Goal: Book appointment/travel/reservation

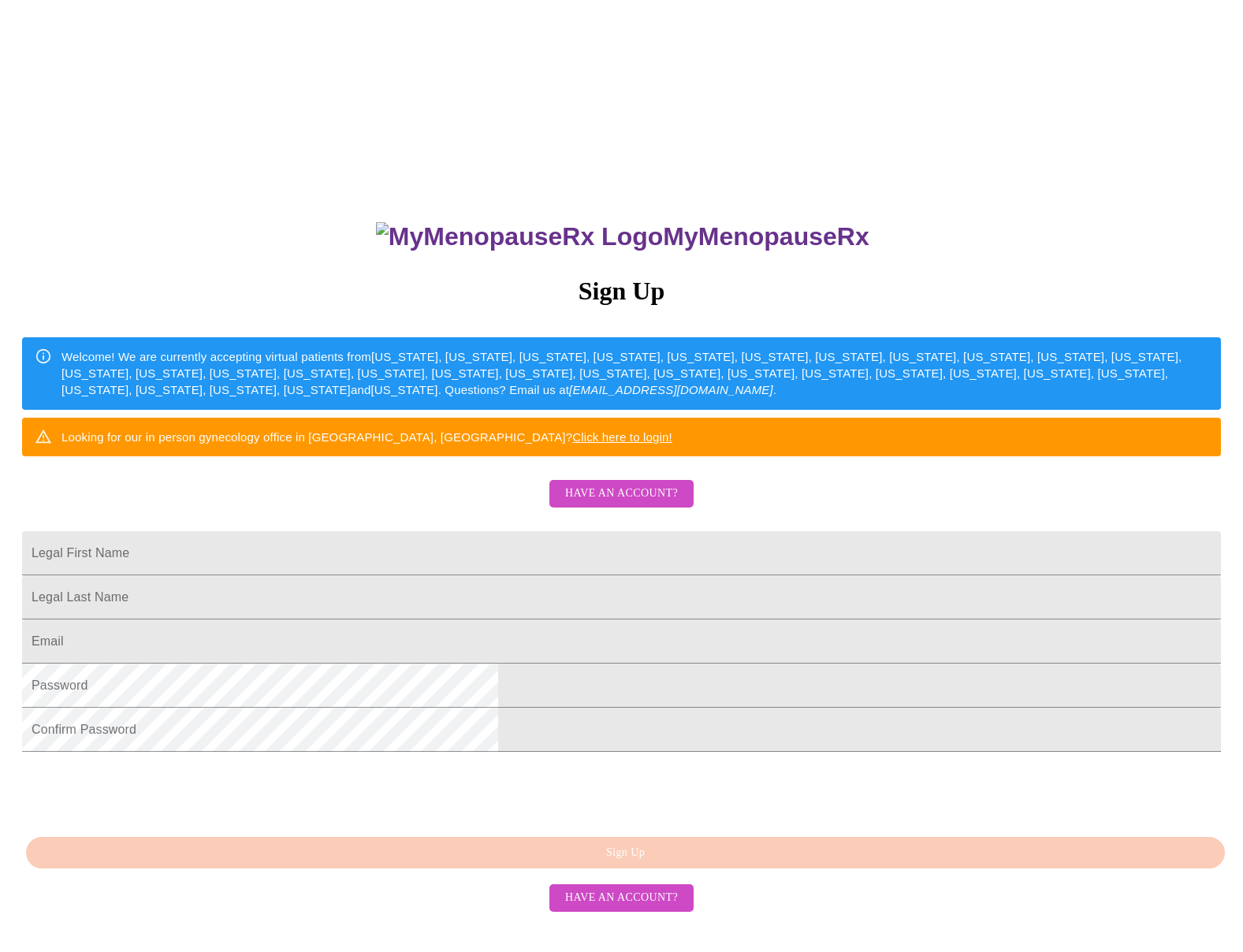
scroll to position [90, 0]
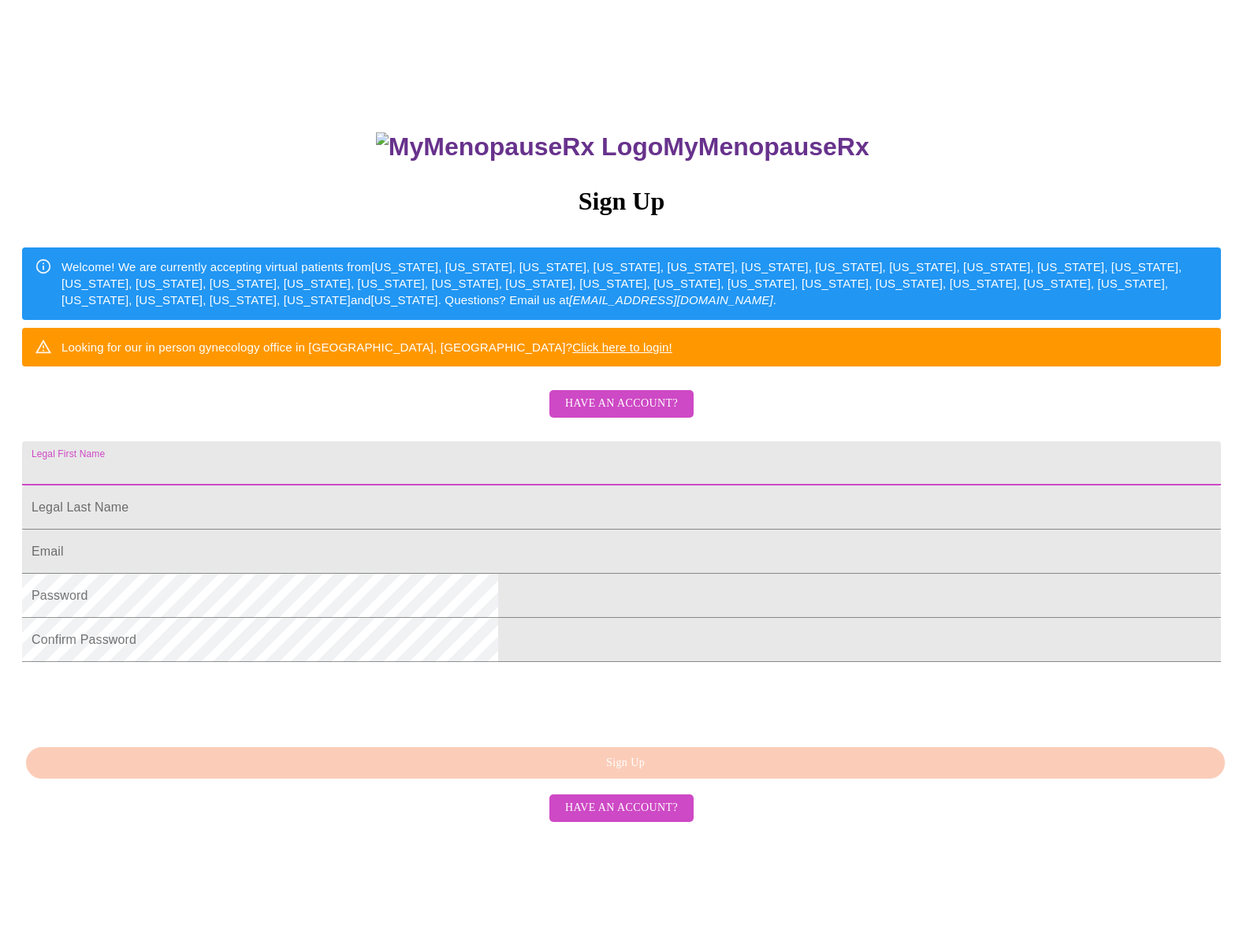
click at [454, 486] on input "Legal First Name" at bounding box center [621, 463] width 1199 height 44
type input "[PERSON_NAME]"
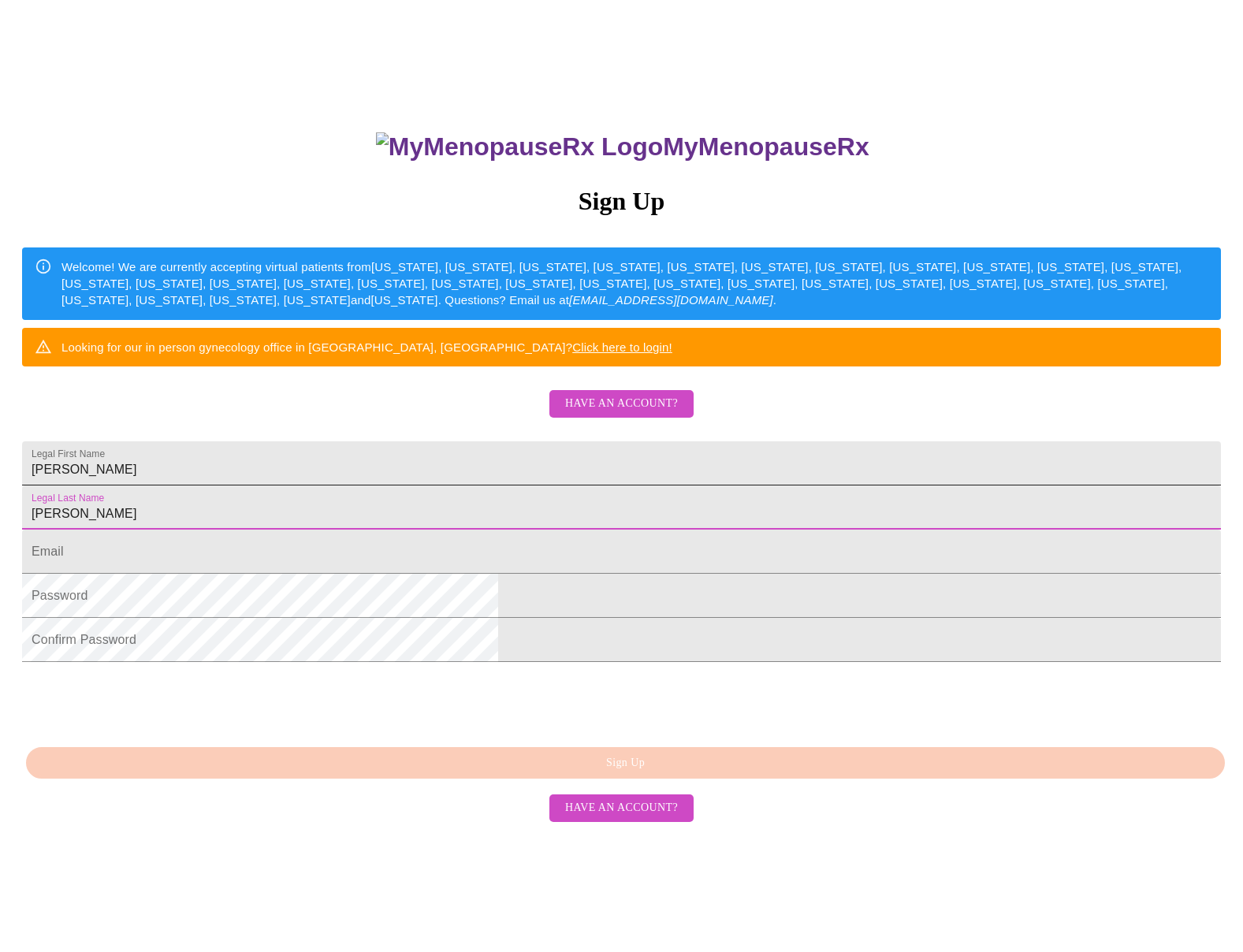
type input "[PERSON_NAME]"
type input "M"
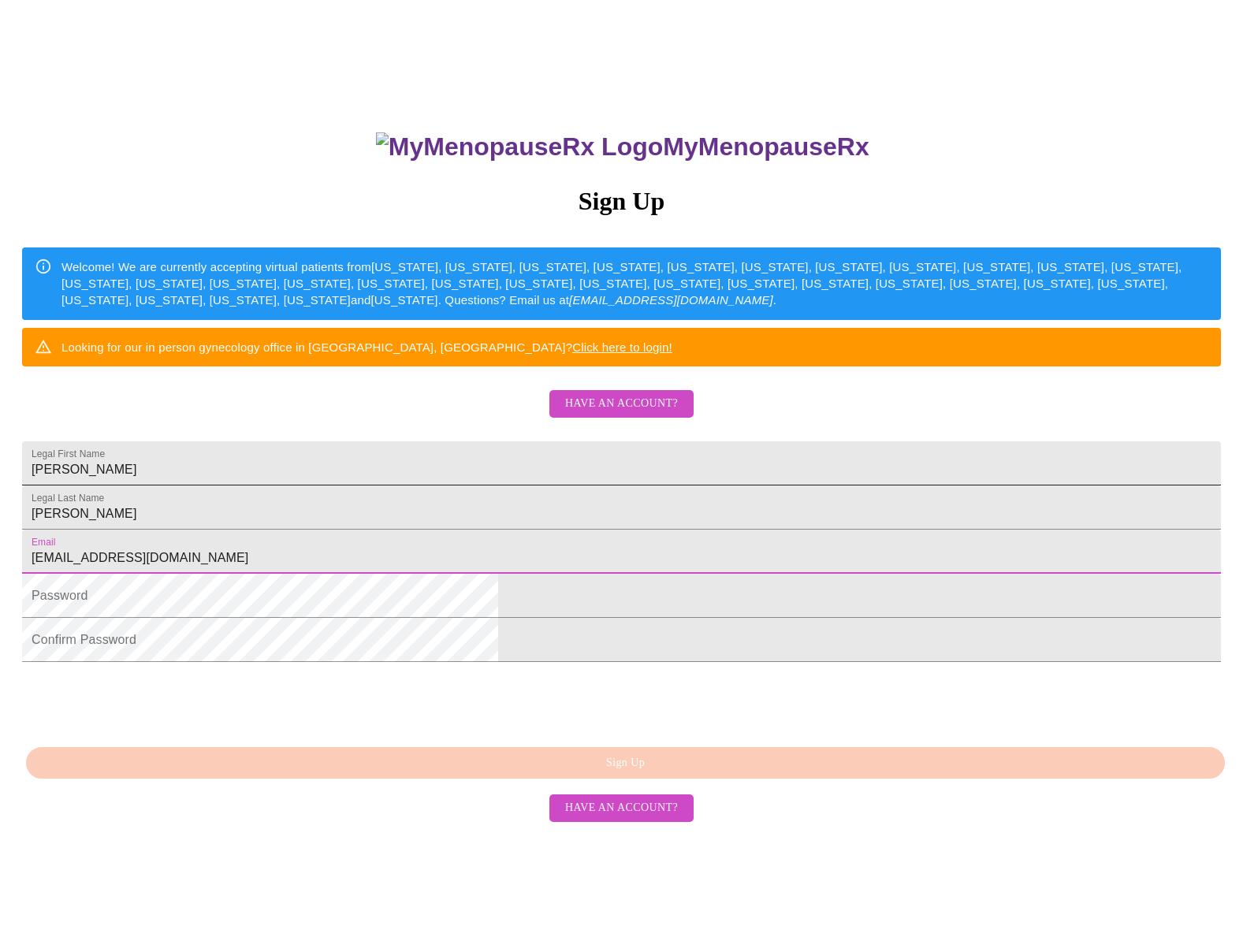
type input "[EMAIL_ADDRESS][DOMAIN_NAME]"
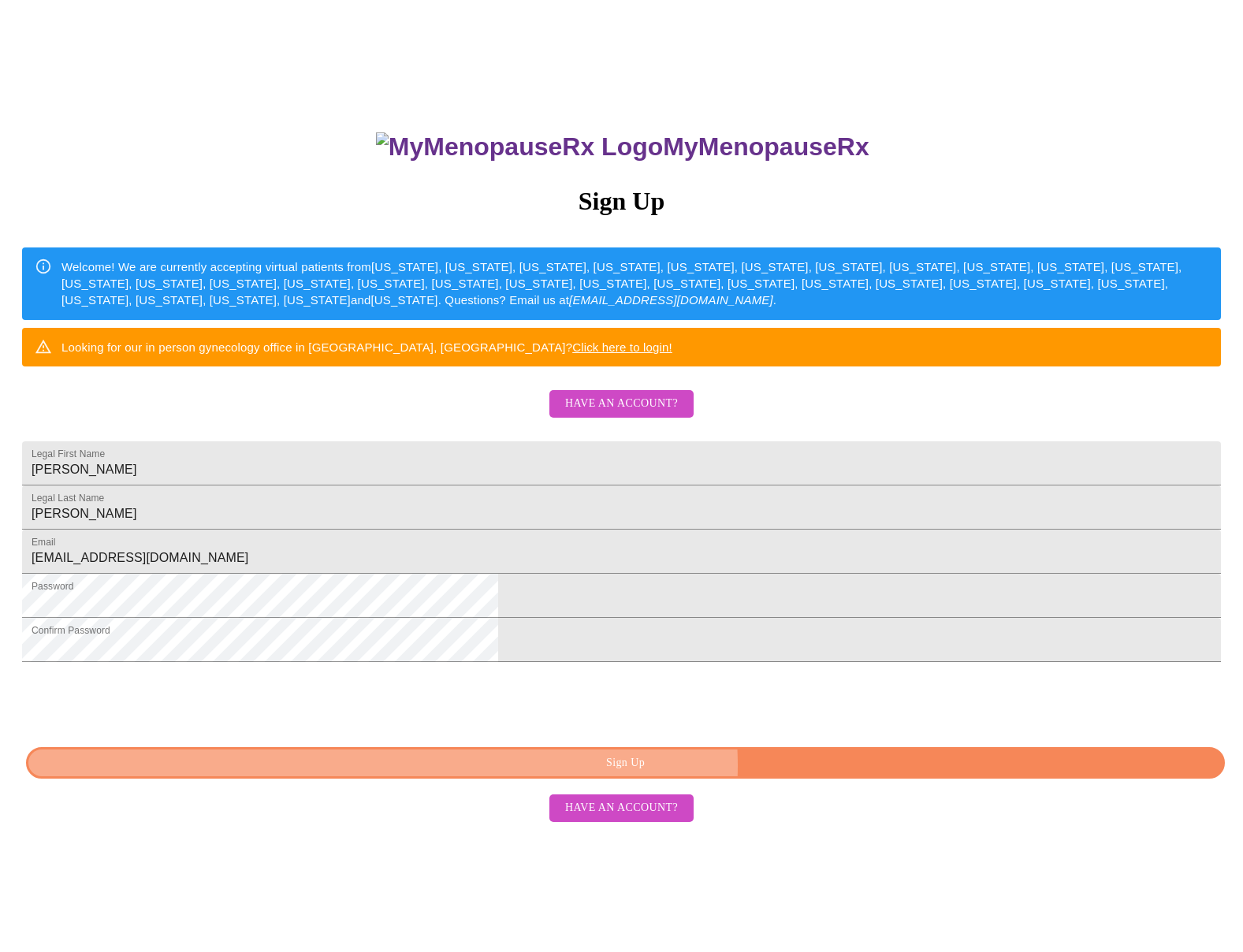
click at [745, 773] on span "Sign Up" at bounding box center [625, 764] width 1163 height 20
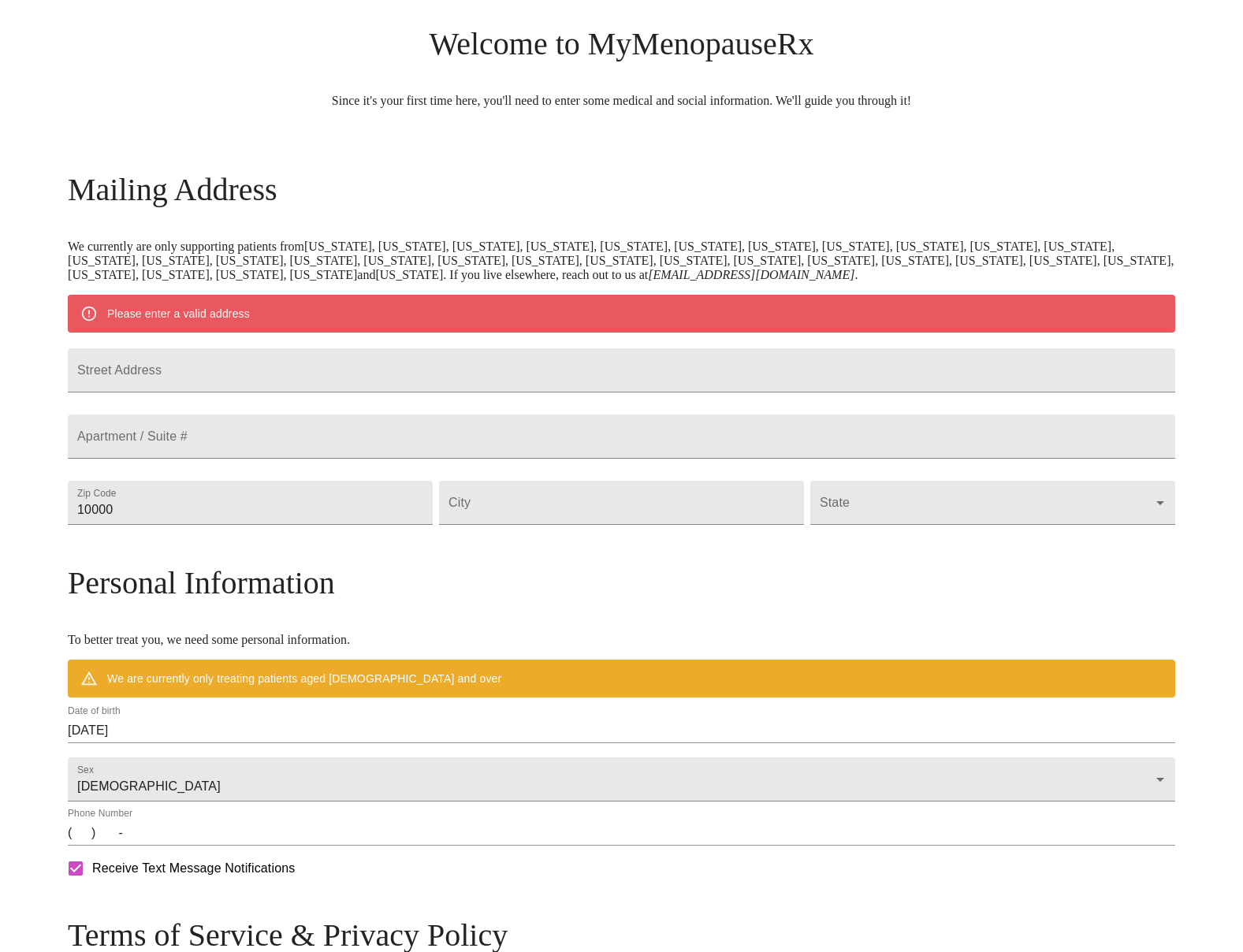
scroll to position [28, 0]
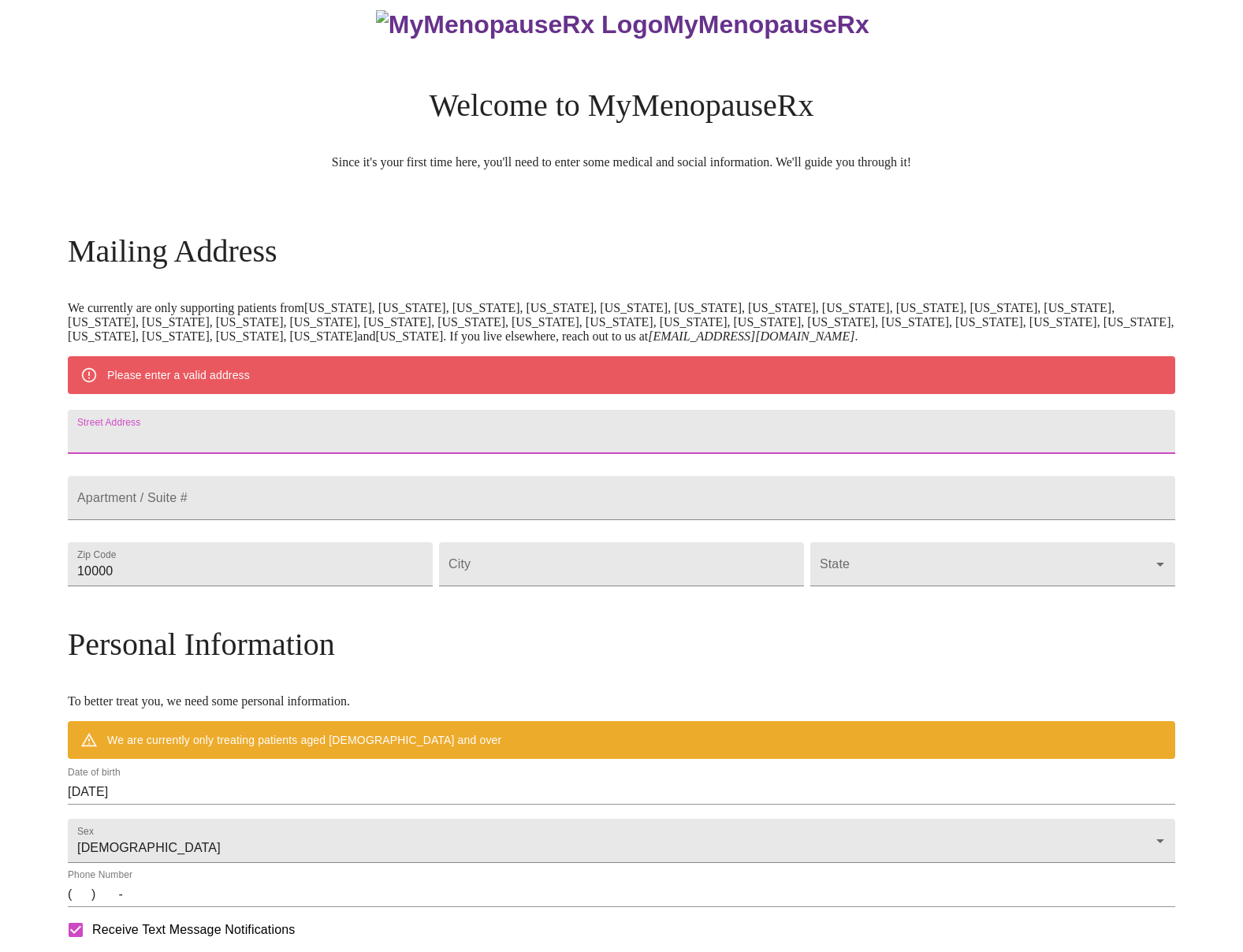
click at [282, 442] on input "Street Address" at bounding box center [621, 432] width 1108 height 44
type input "[STREET_ADDRESS][PERSON_NAME]"
type input "37918"
type input "[GEOGRAPHIC_DATA]"
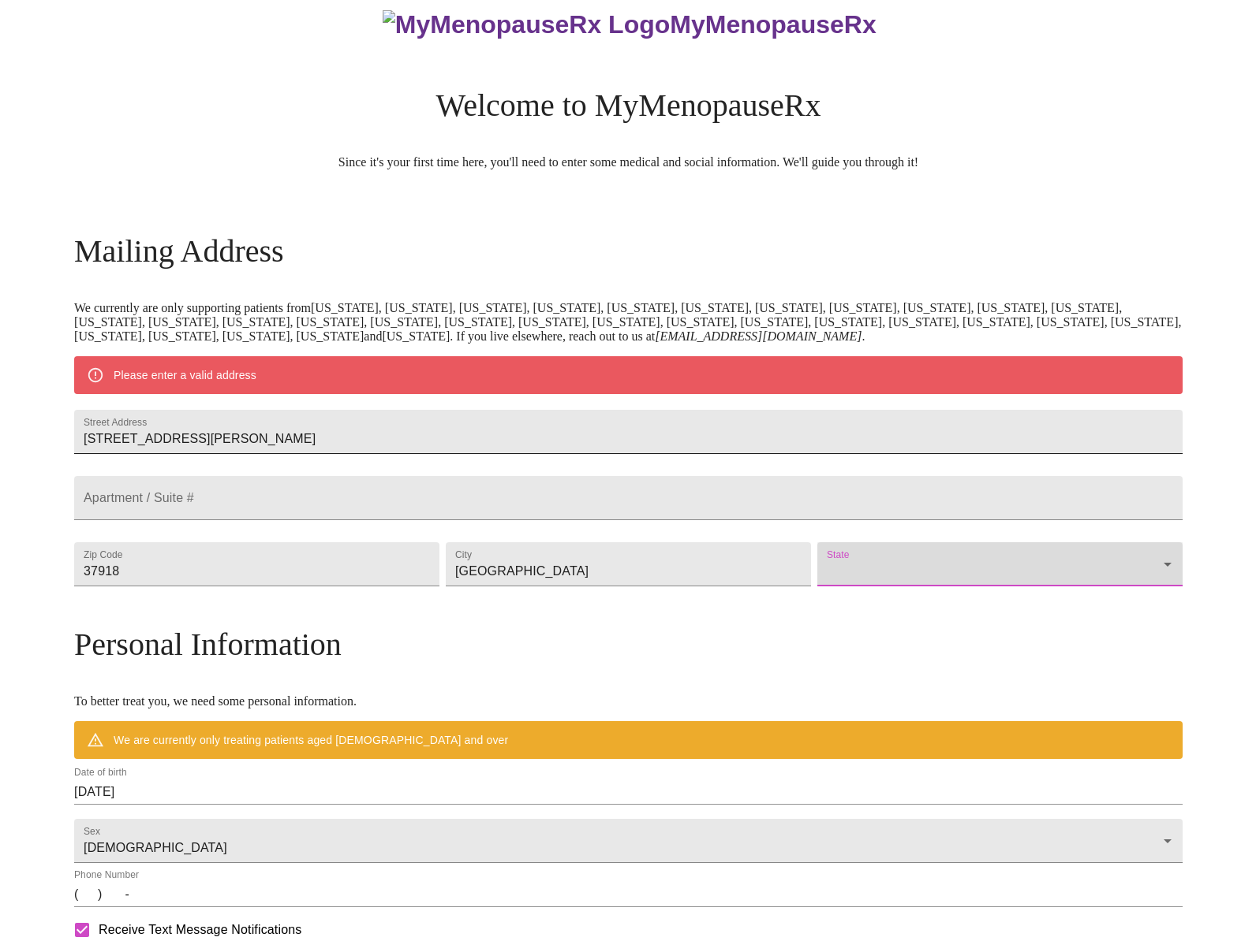
scroll to position [15, 0]
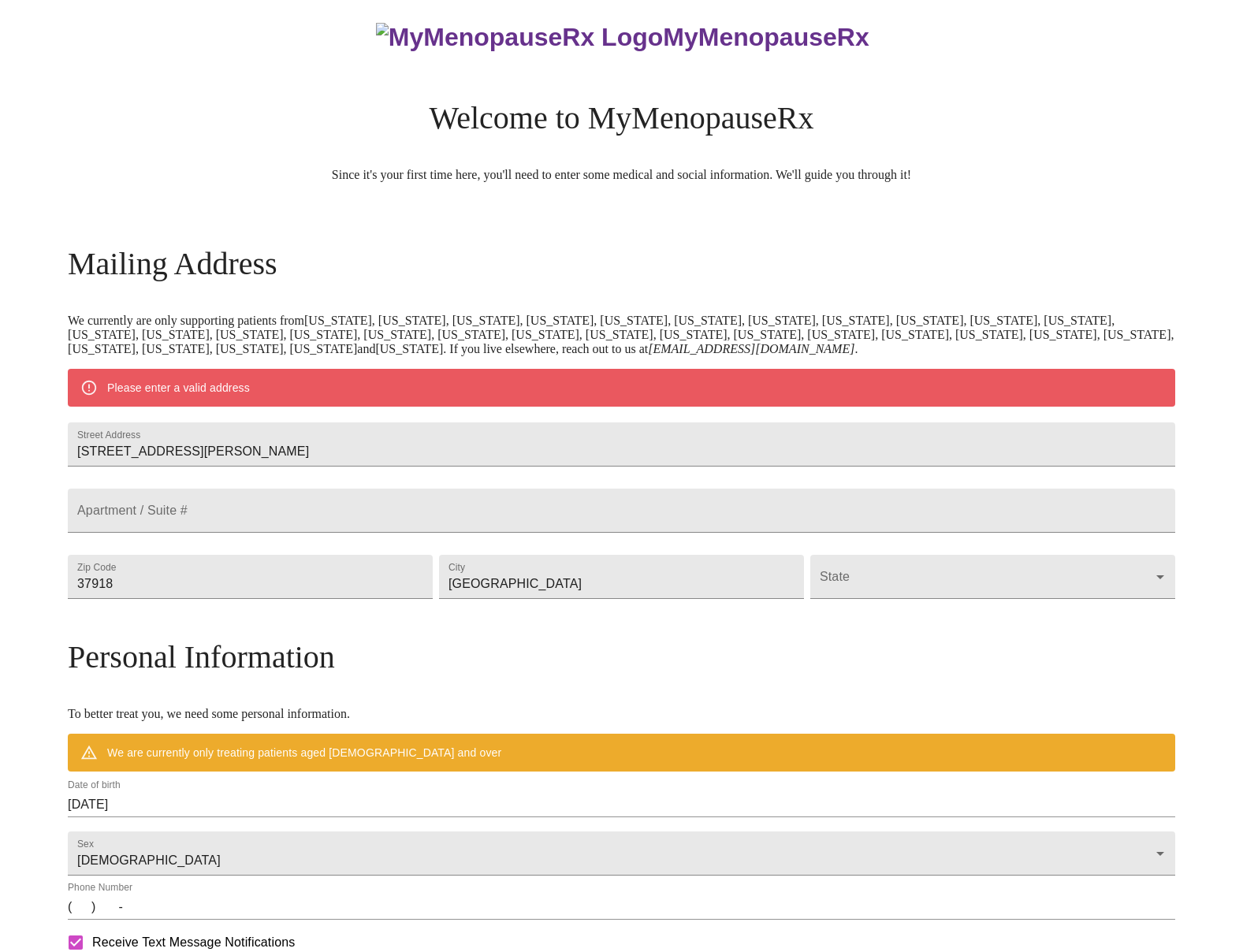
click at [1033, 592] on form "State ​" at bounding box center [993, 573] width 365 height 52
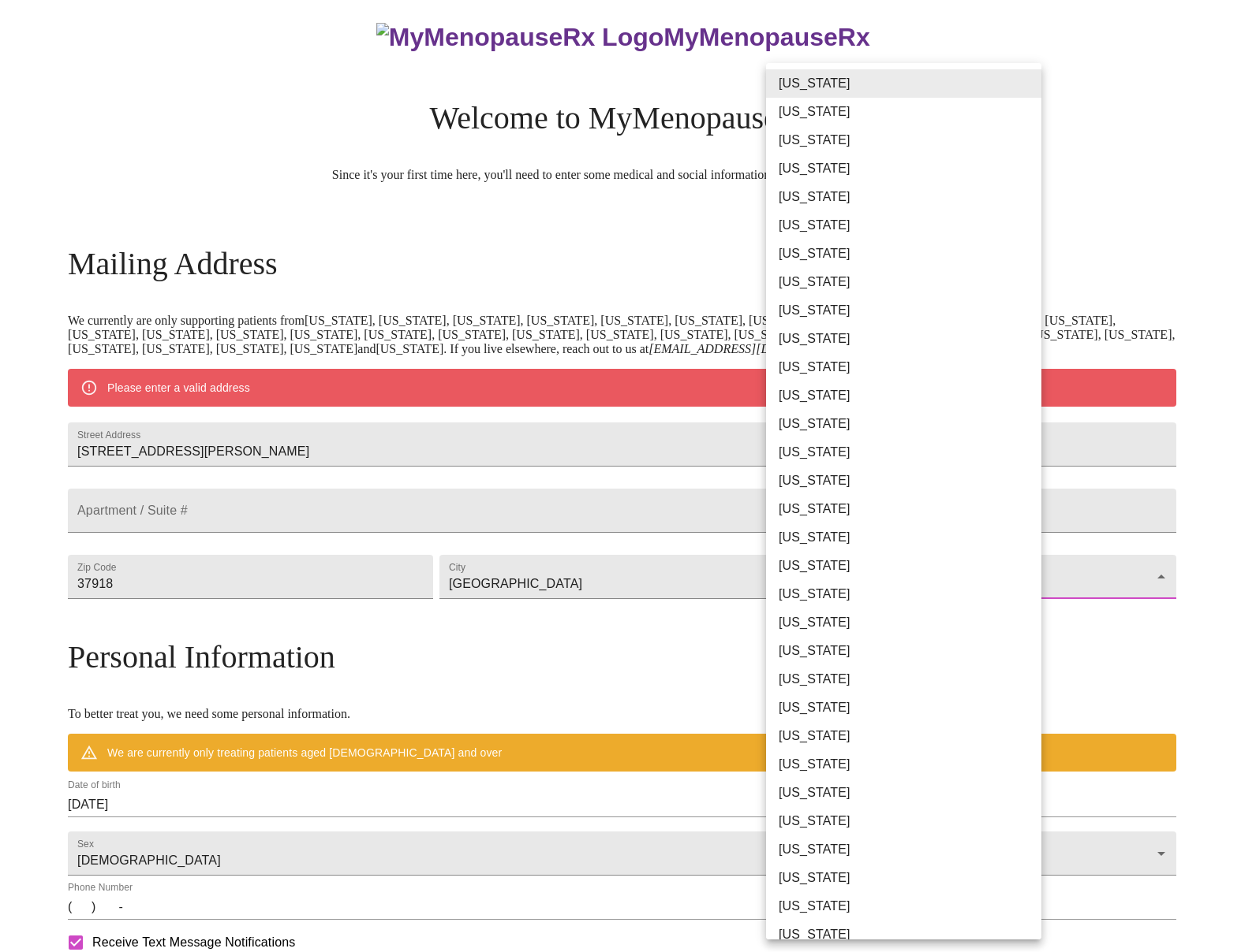
click at [1017, 612] on body "MyMenopauseRx Welcome to MyMenopauseRx Since it's your first time here, you'll …" at bounding box center [628, 606] width 1244 height 1229
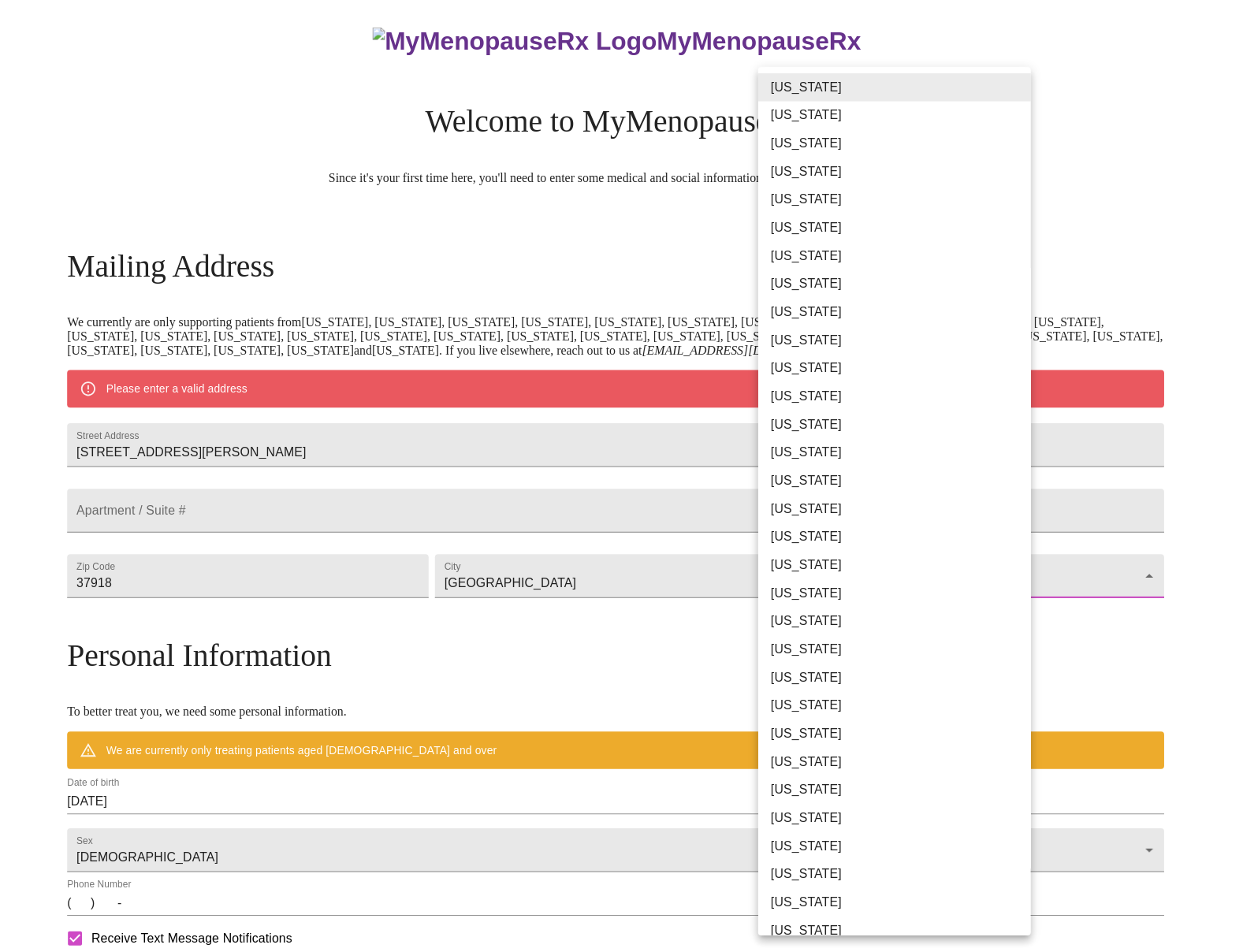
scroll to position [555, 0]
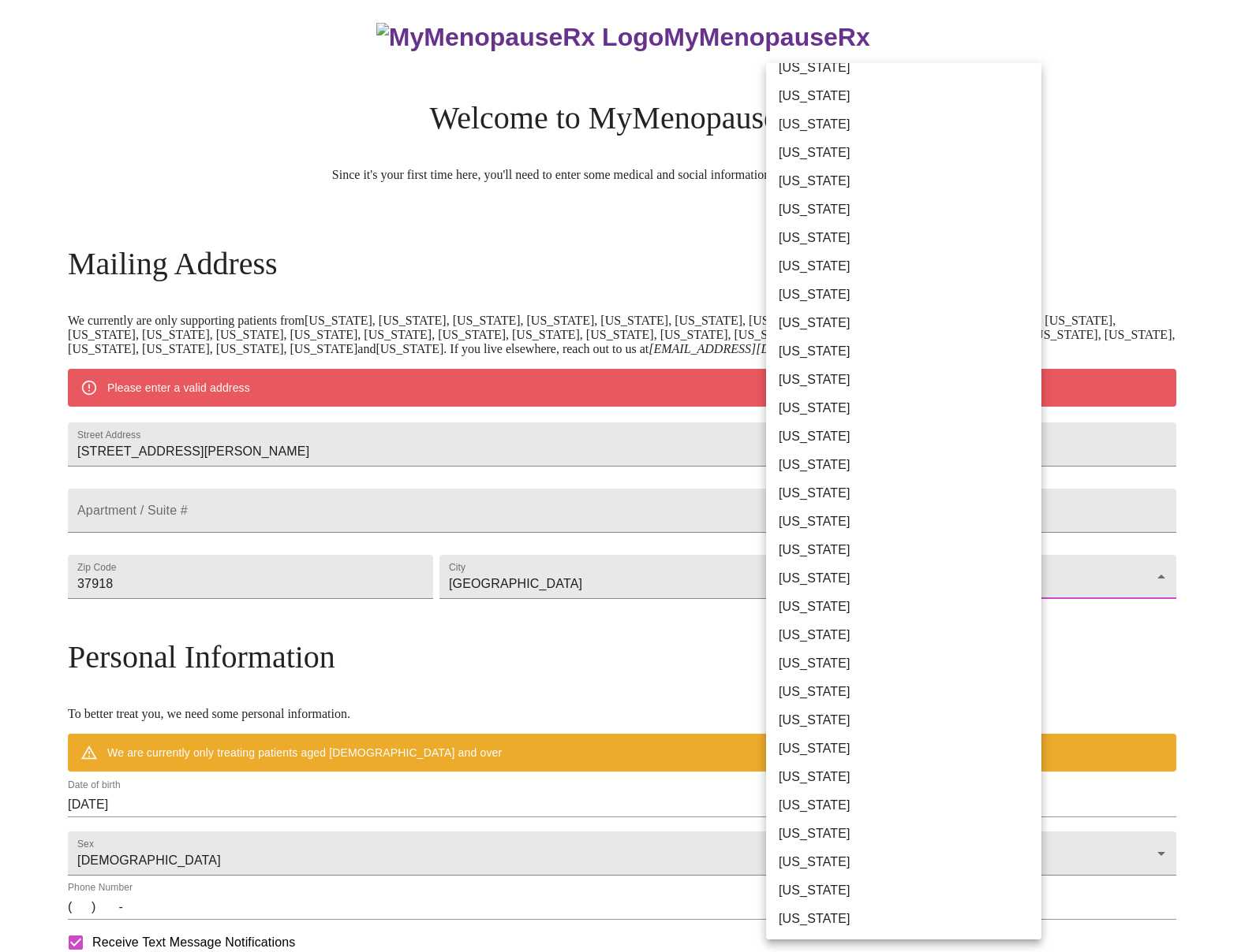
click at [912, 692] on li "[US_STATE]" at bounding box center [910, 692] width 287 height 29
type input "[US_STATE]"
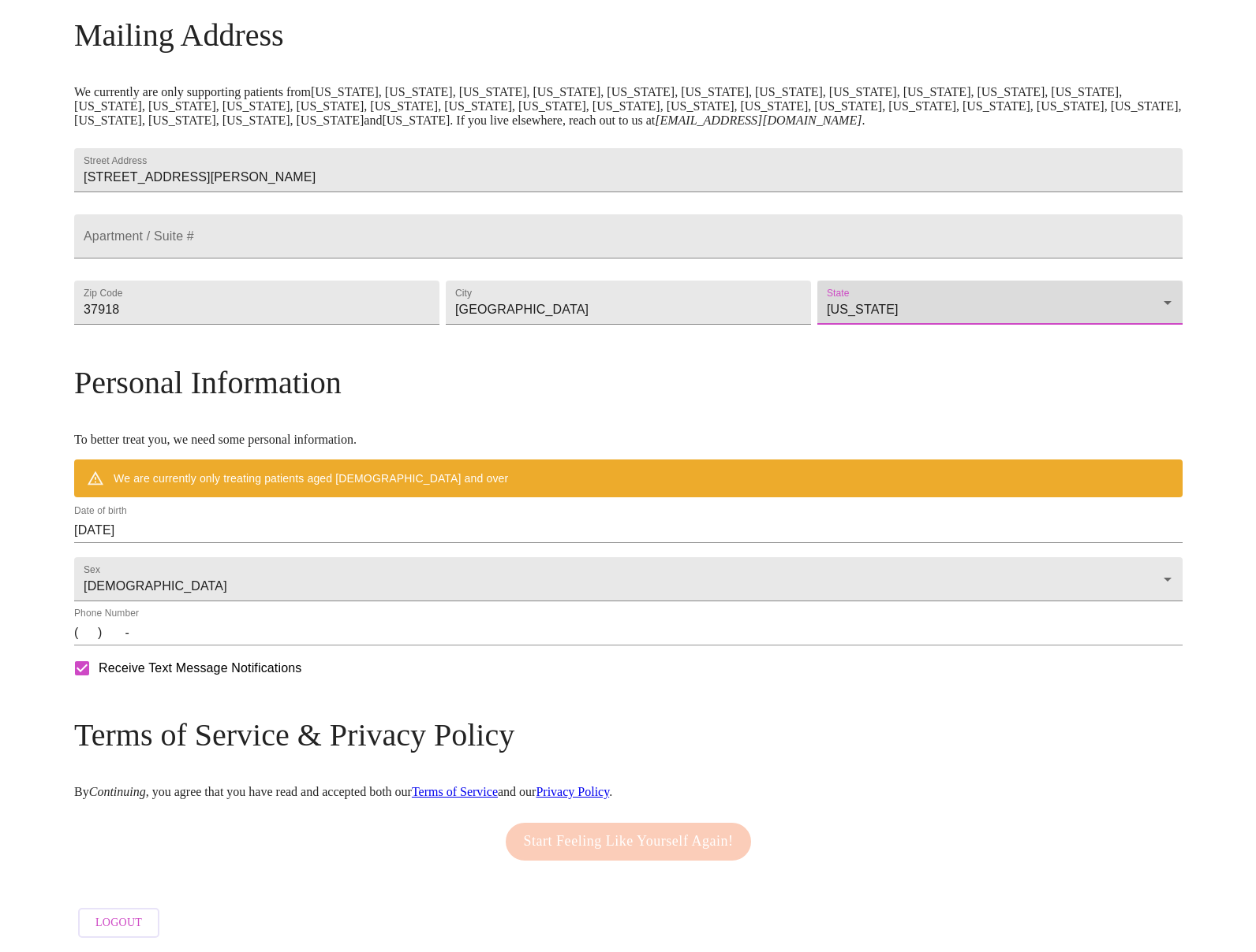
scroll to position [288, 0]
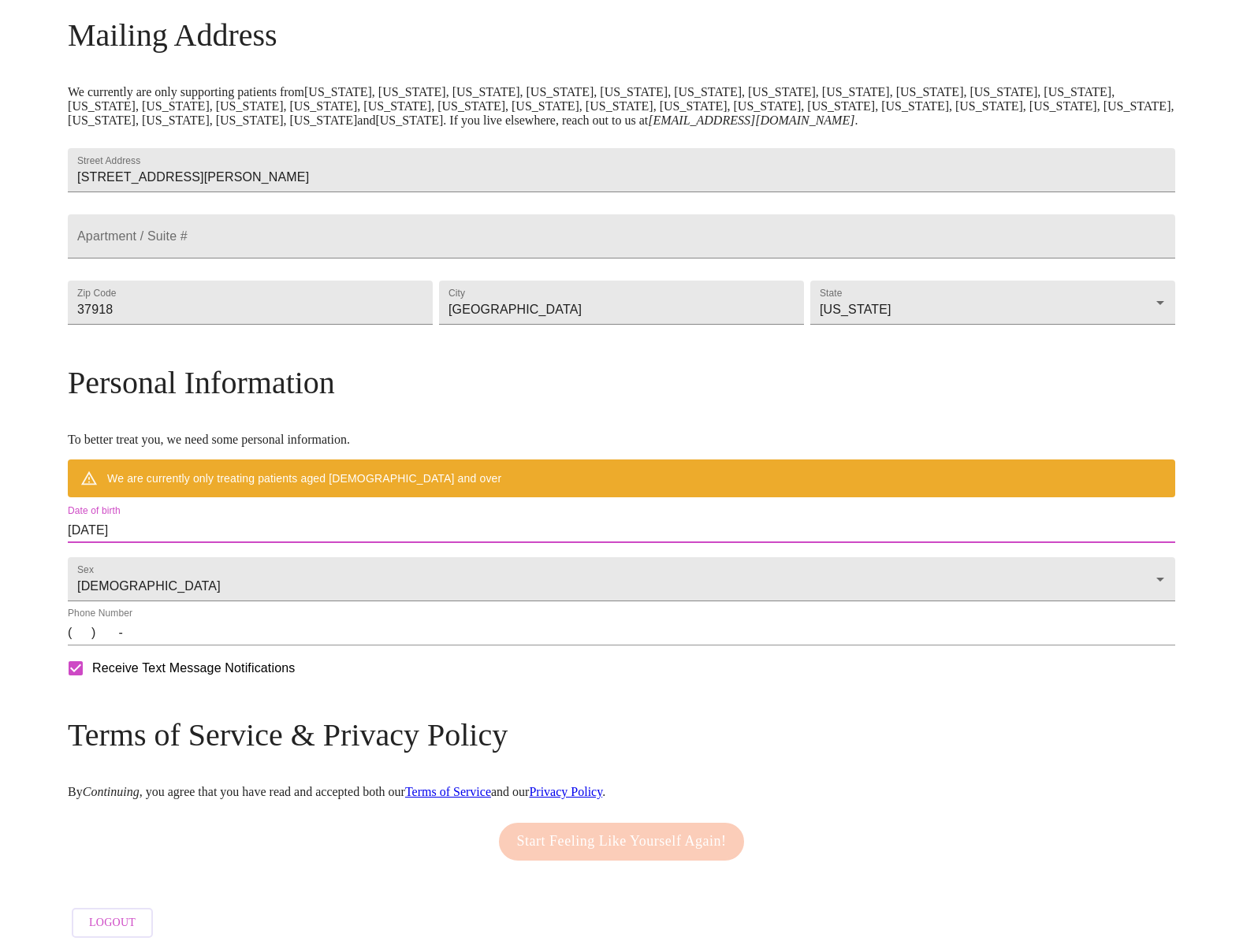
click at [220, 518] on input "[DATE]" at bounding box center [621, 531] width 1108 height 26
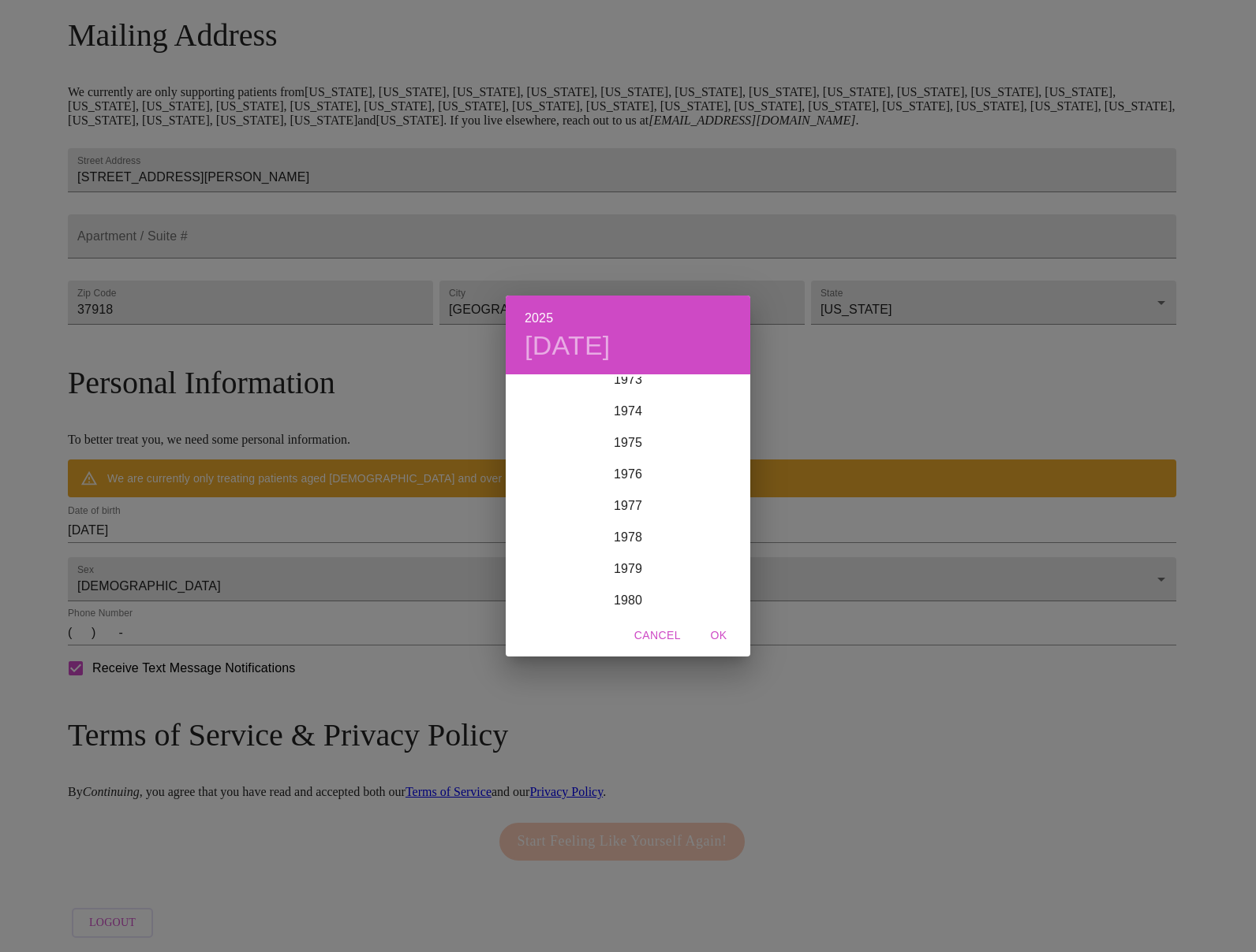
scroll to position [2341, 0]
click at [625, 385] on div "1973" at bounding box center [627, 386] width 245 height 31
click at [704, 531] on div "Sep" at bounding box center [709, 525] width 81 height 59
click at [689, 572] on p "28" at bounding box center [691, 573] width 12 height 16
click at [722, 635] on span "OK" at bounding box center [718, 635] width 38 height 20
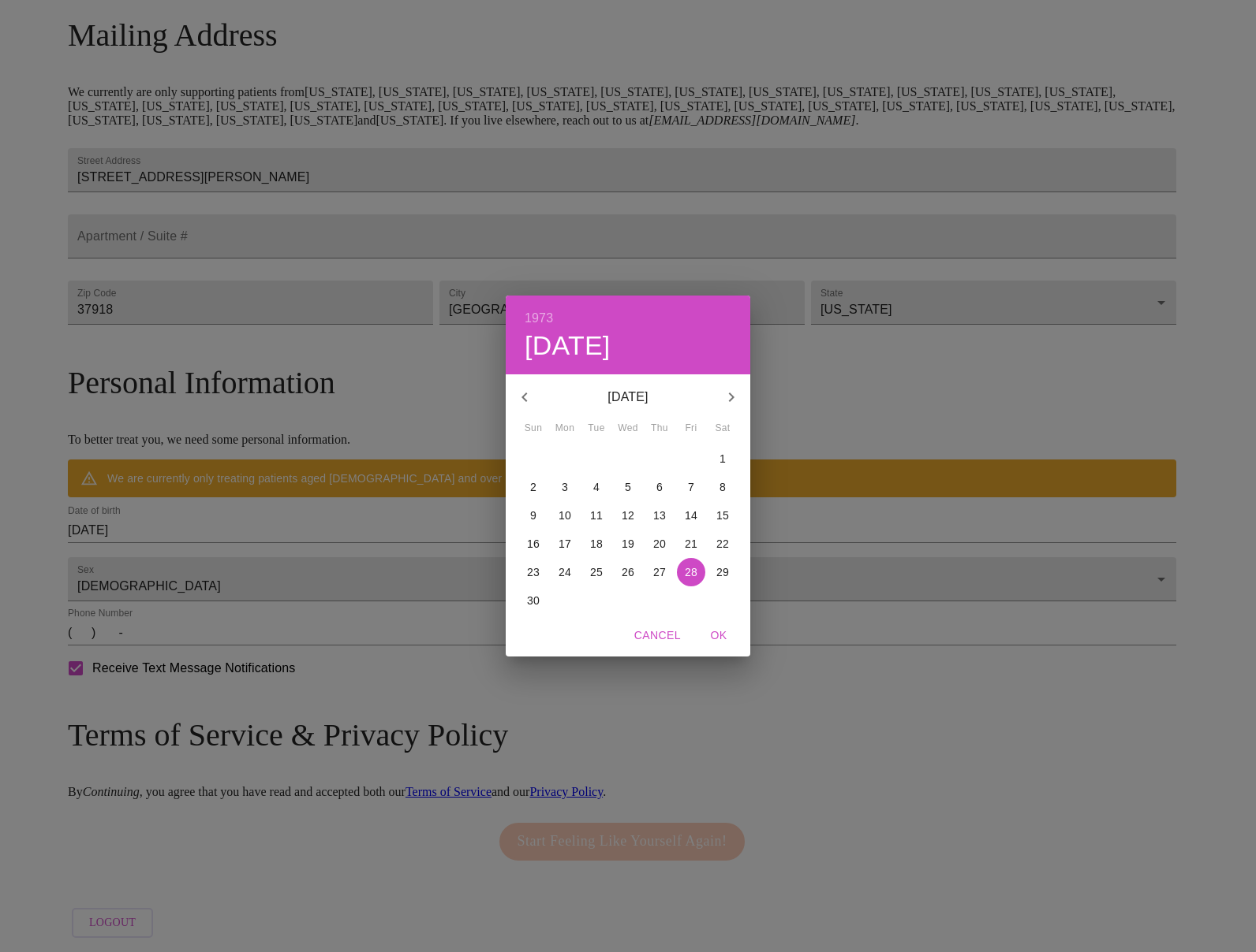
type input "[DATE]"
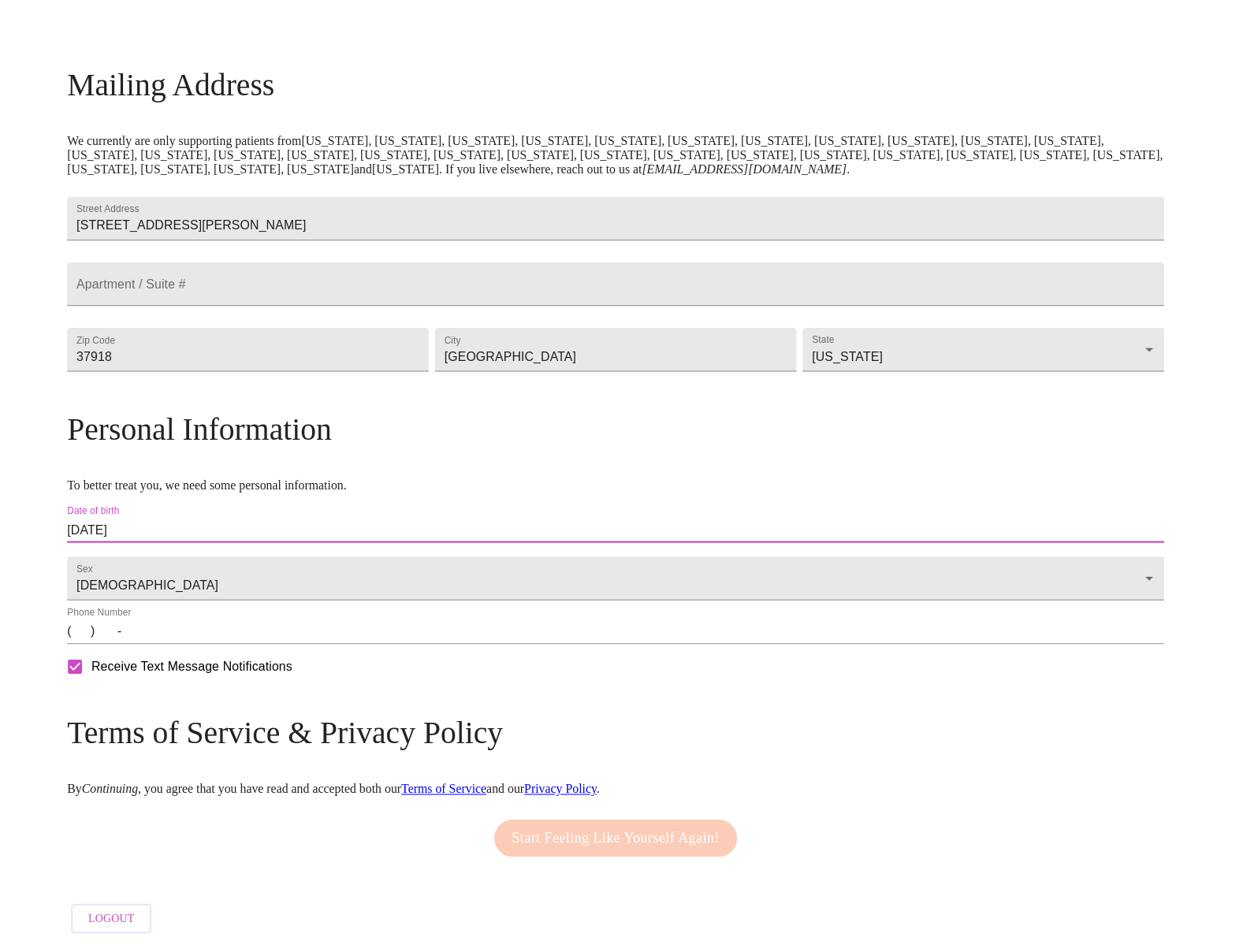
scroll to position [243, 0]
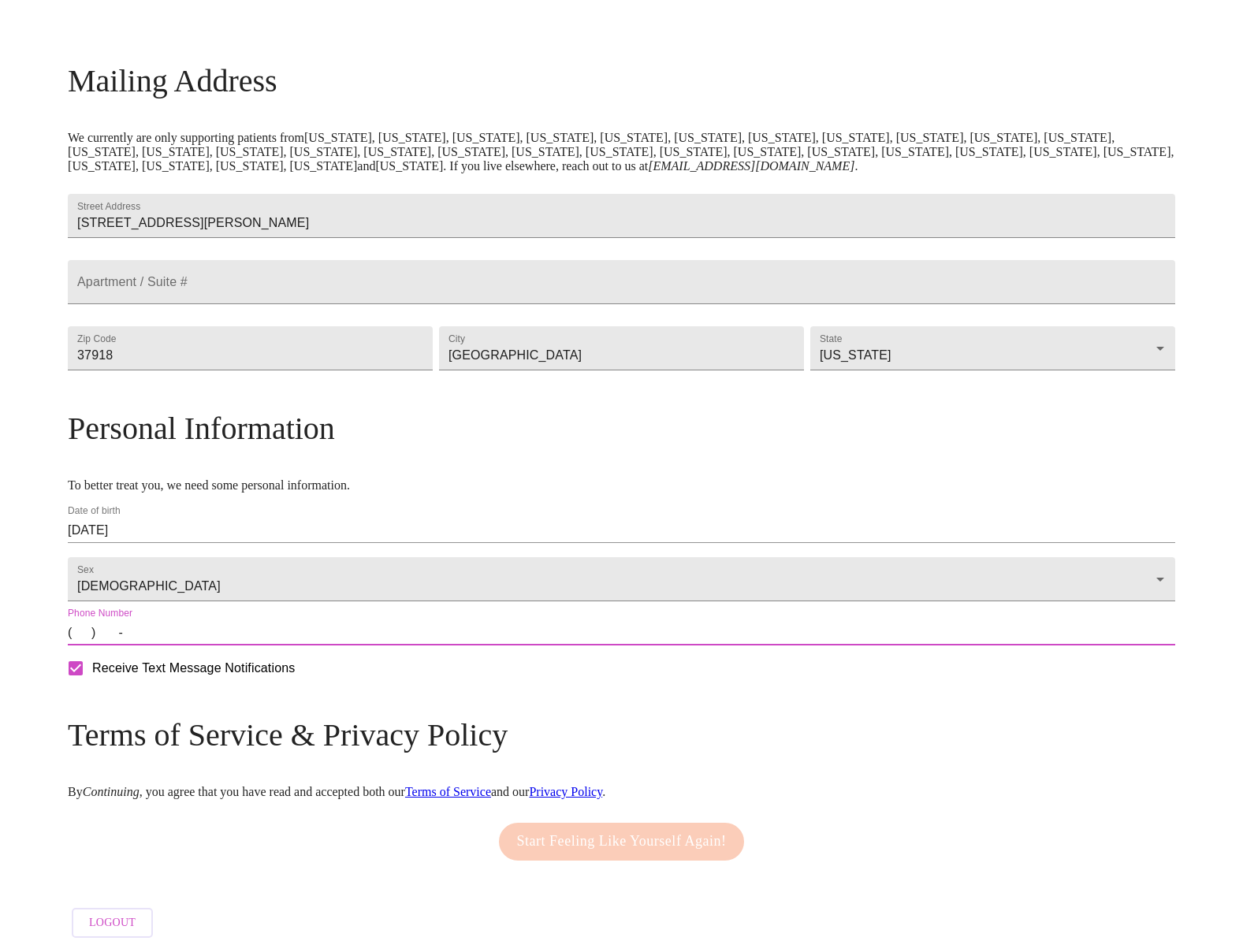
click at [221, 632] on input "(   )    -" at bounding box center [621, 632] width 1108 height 26
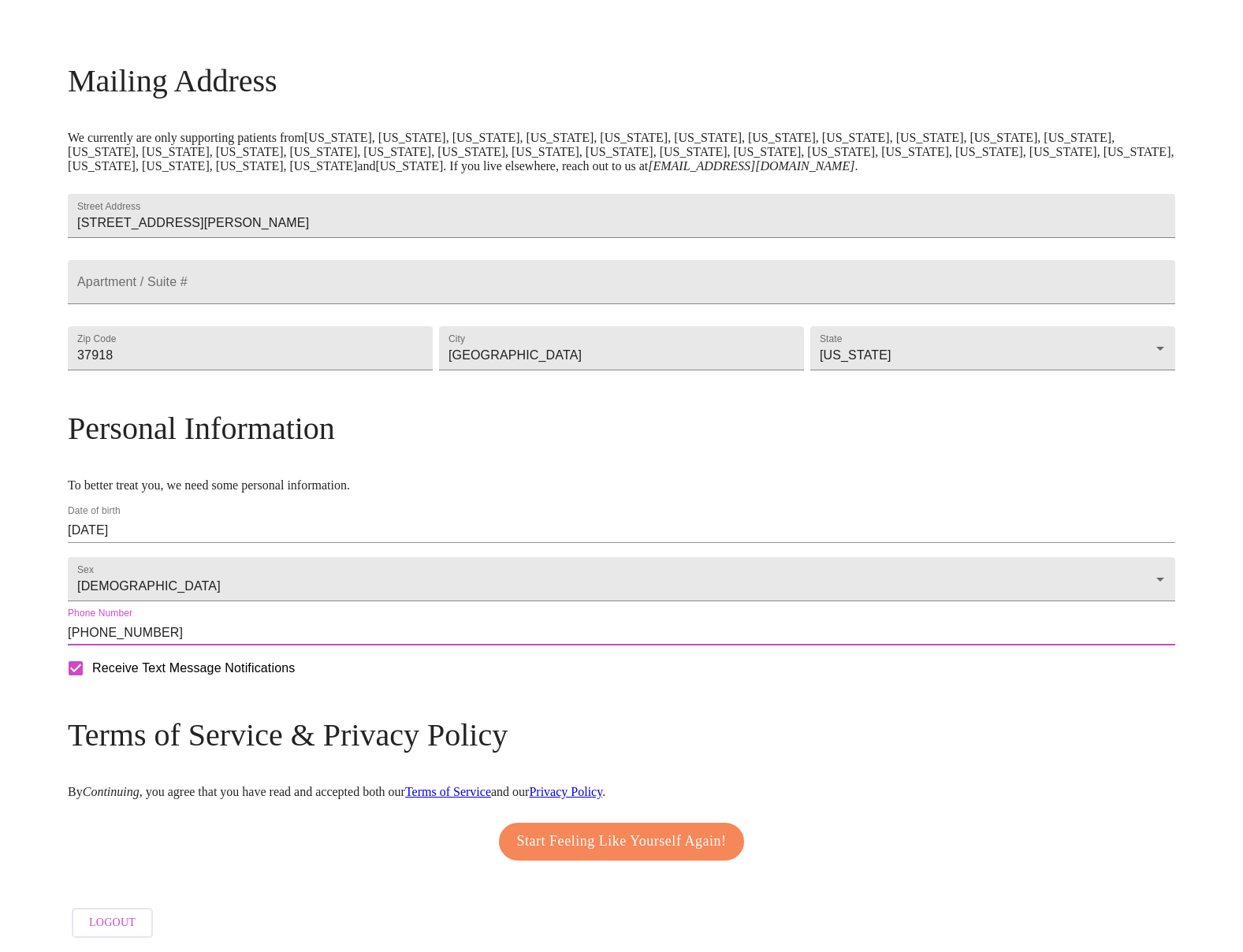
type input "[PHONE_NUMBER]"
click at [607, 681] on form "Receive Text Message Notifications" at bounding box center [621, 669] width 1108 height 33
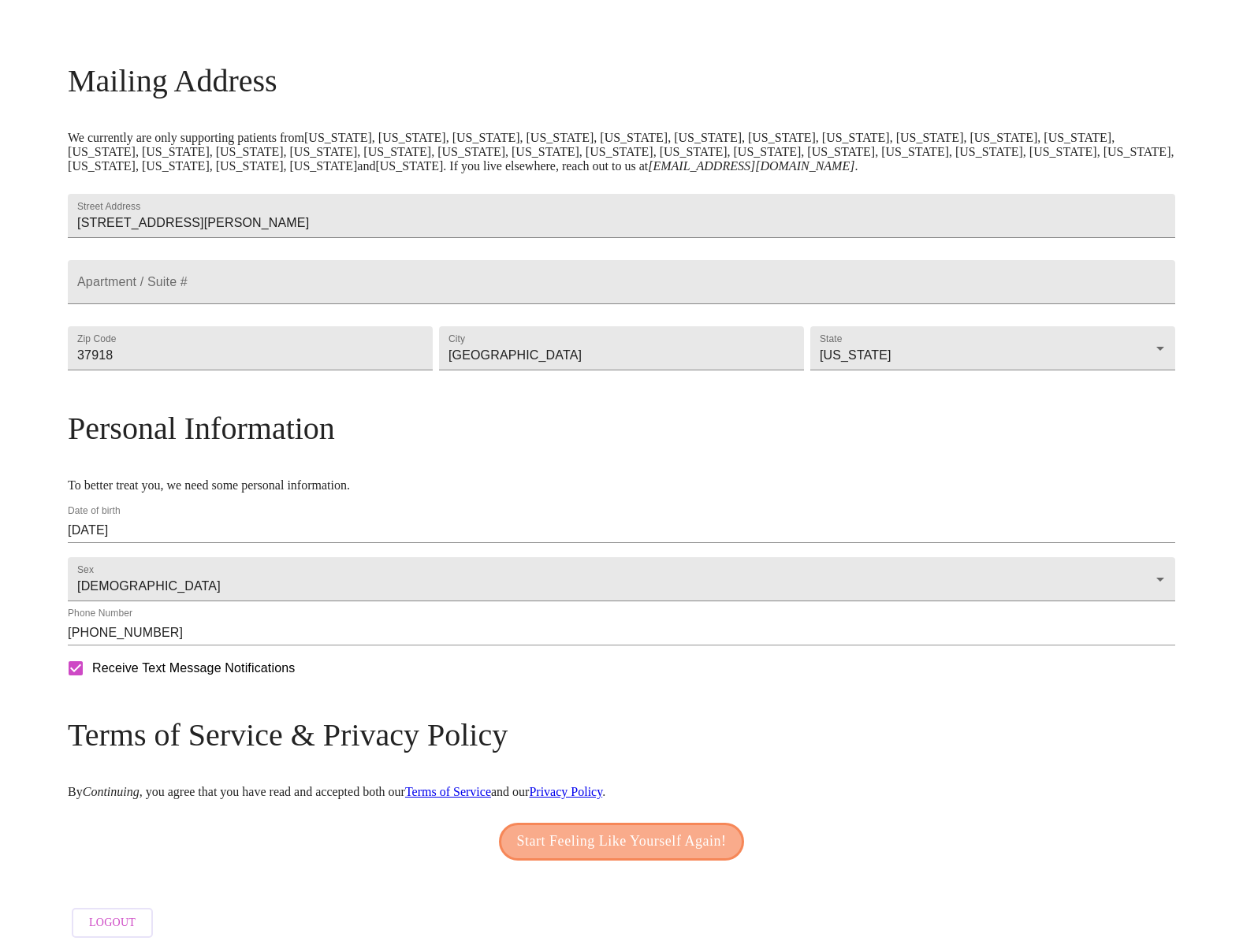
scroll to position [236, 0]
click at [611, 840] on span "Start Feeling Like Yourself Again!" at bounding box center [622, 842] width 210 height 26
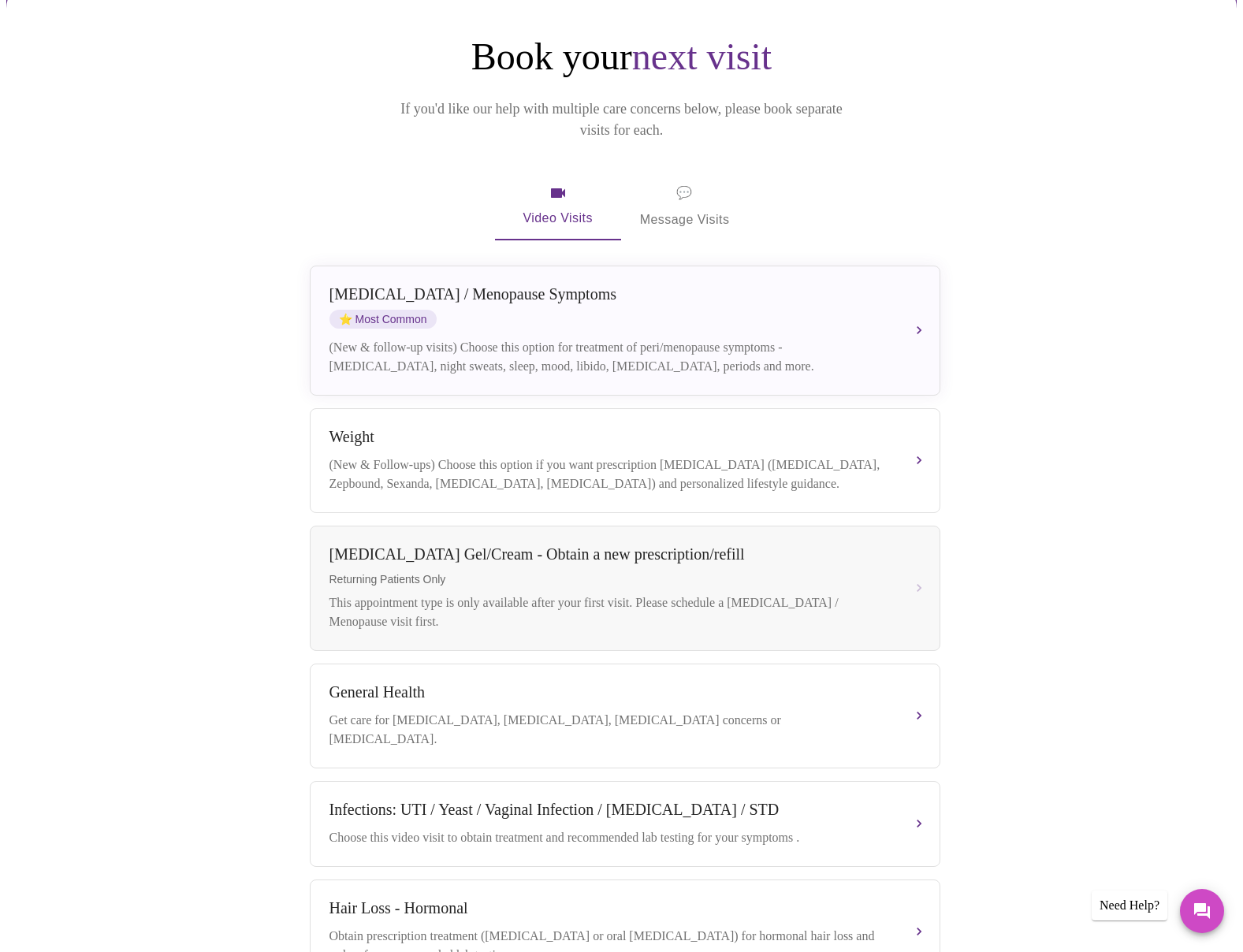
scroll to position [159, 0]
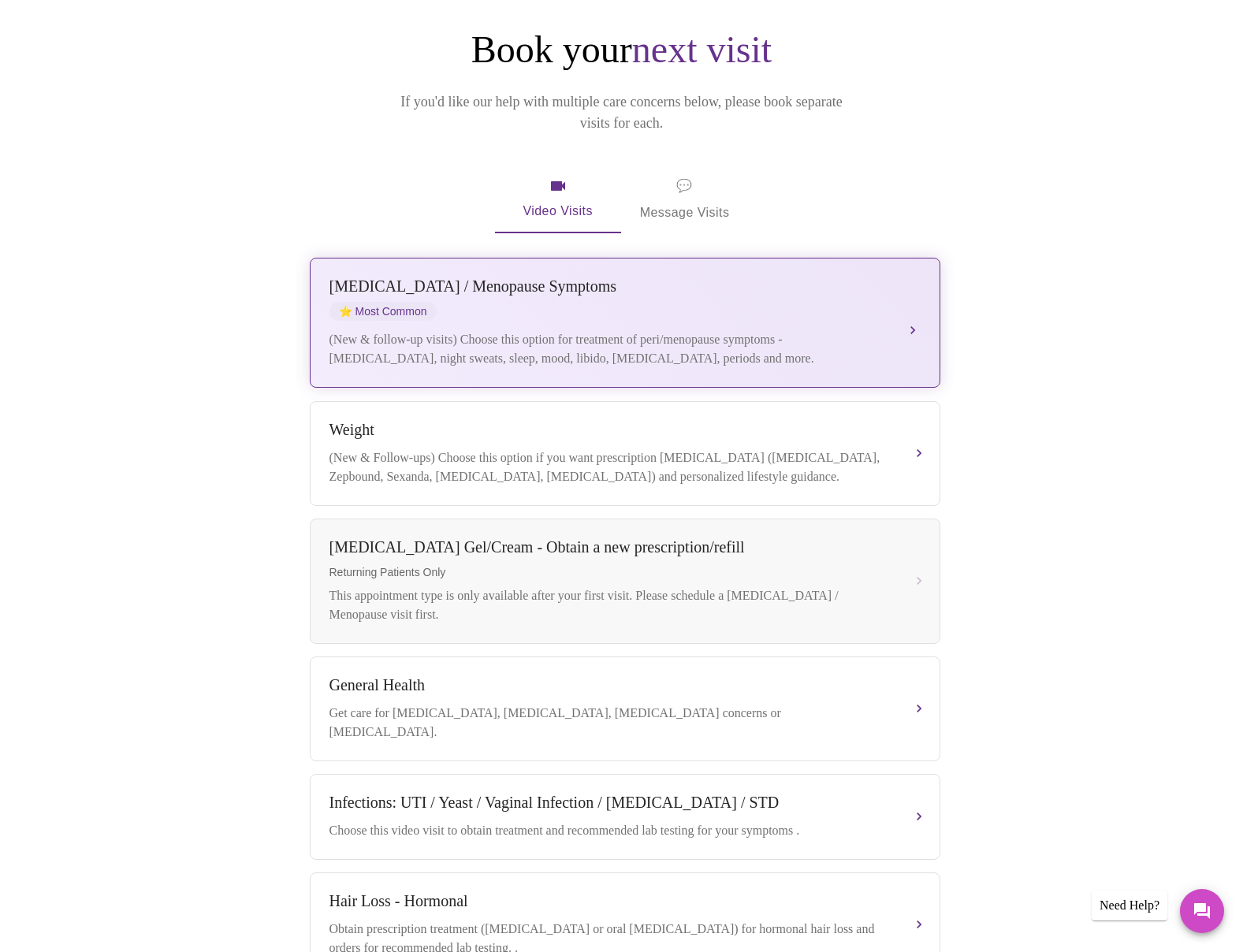
click at [872, 292] on div "[MEDICAL_DATA] / Menopause Symptoms ⭐ Most Common" at bounding box center [610, 300] width 560 height 44
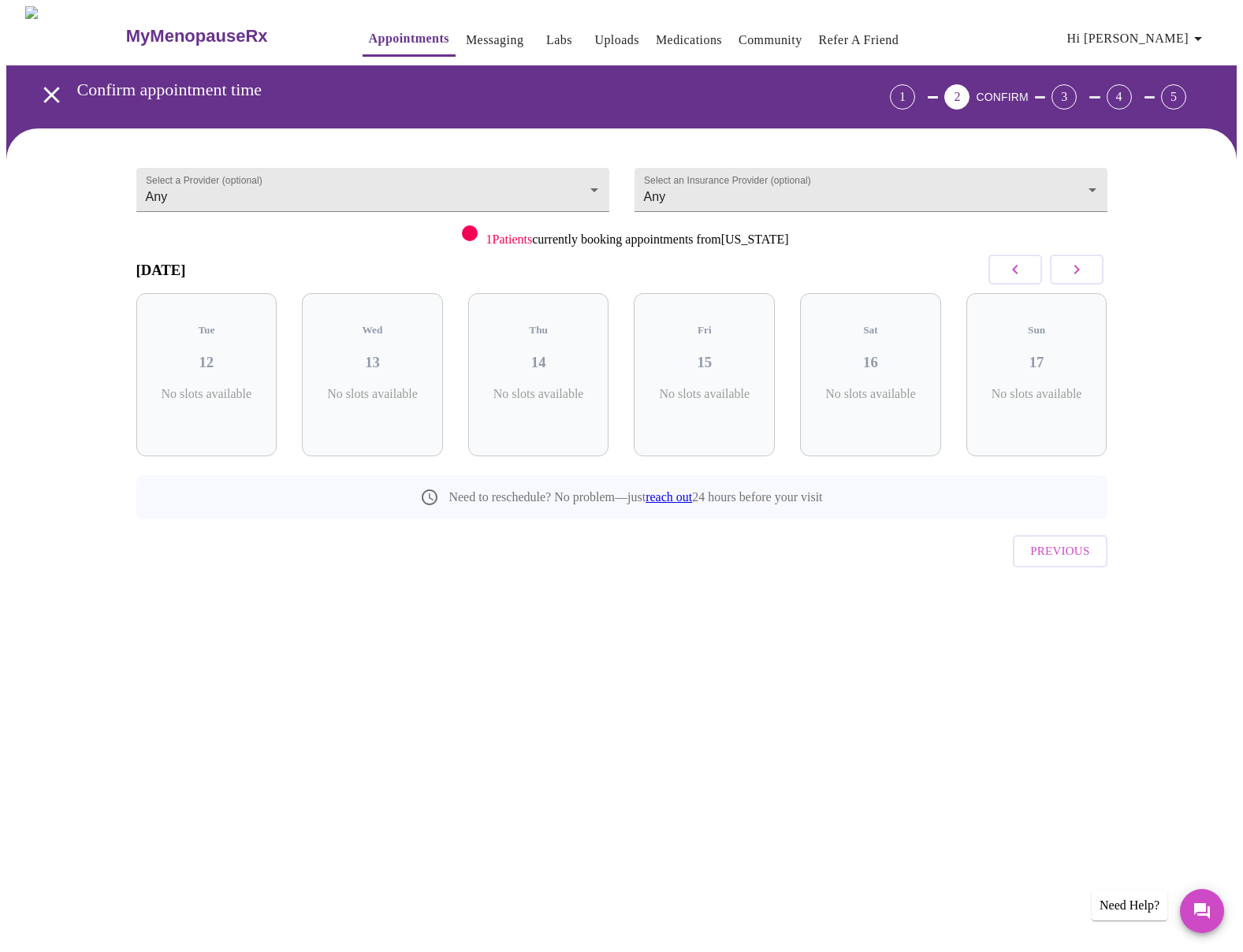
scroll to position [0, 0]
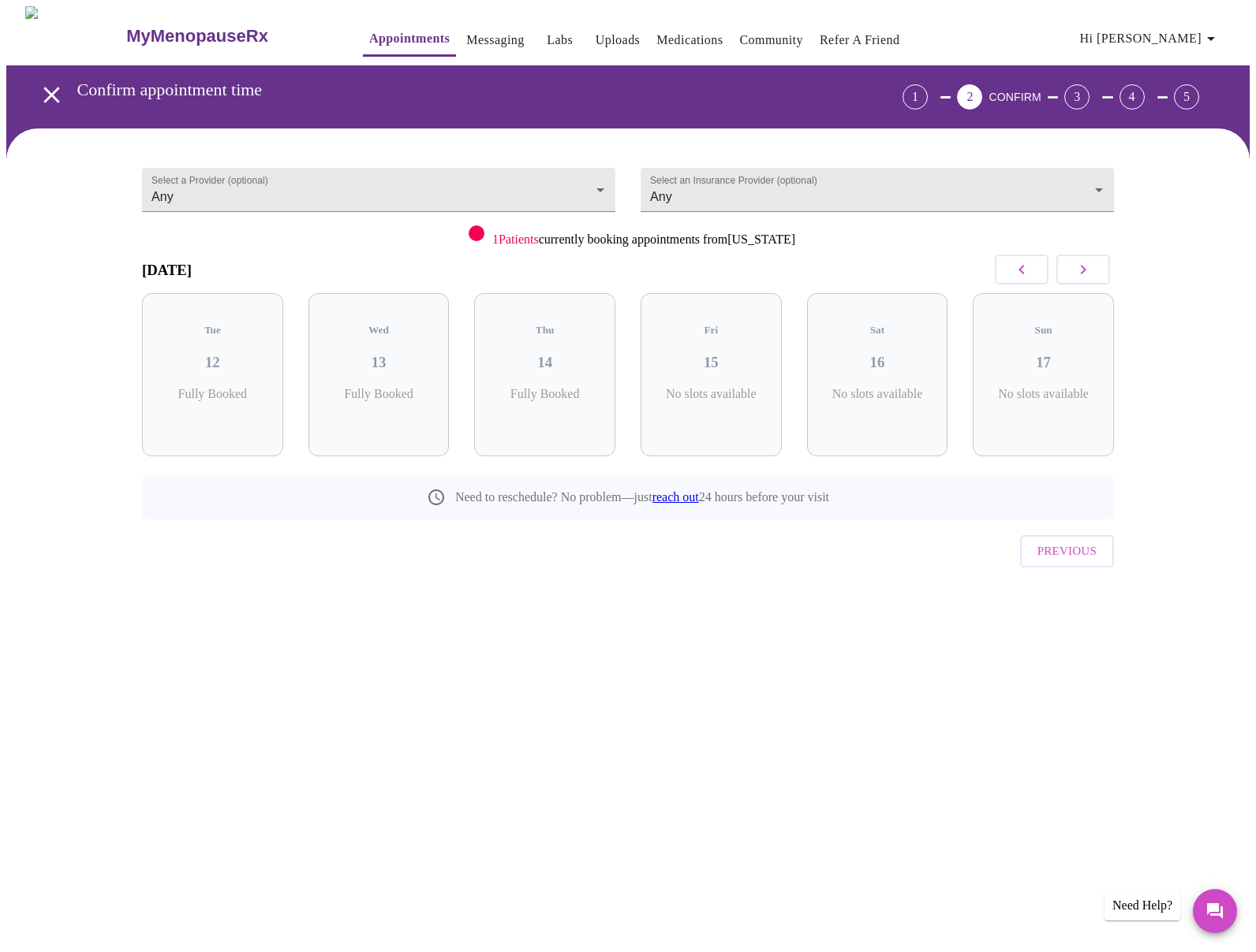
click at [1076, 277] on icon "button" at bounding box center [1083, 270] width 19 height 19
click at [1077, 267] on icon "button" at bounding box center [1083, 270] width 19 height 19
click at [1032, 270] on button "button" at bounding box center [1021, 270] width 53 height 30
click at [1052, 354] on h3 "22" at bounding box center [1043, 362] width 116 height 17
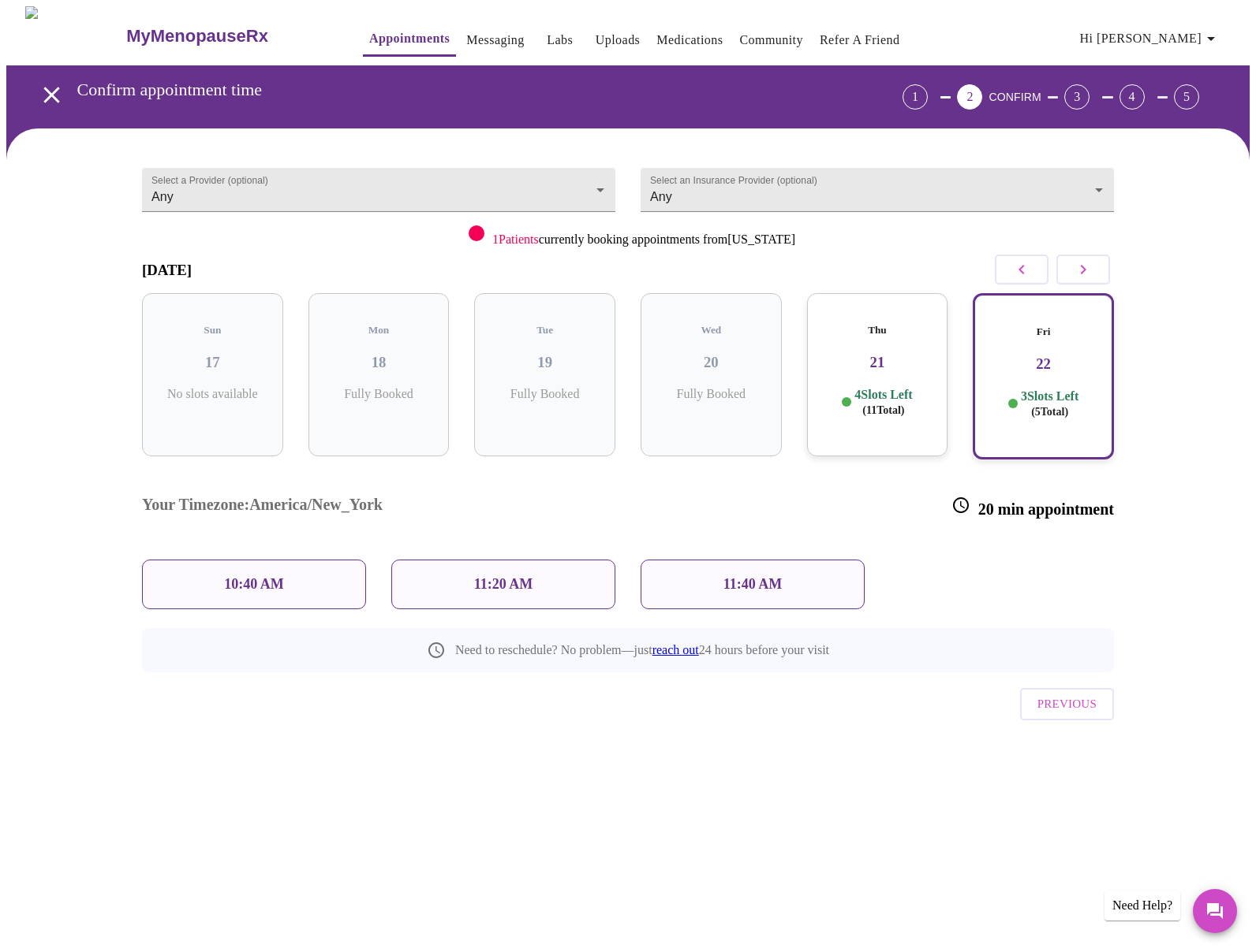
click at [781, 576] on p "11:40 AM" at bounding box center [753, 584] width 59 height 16
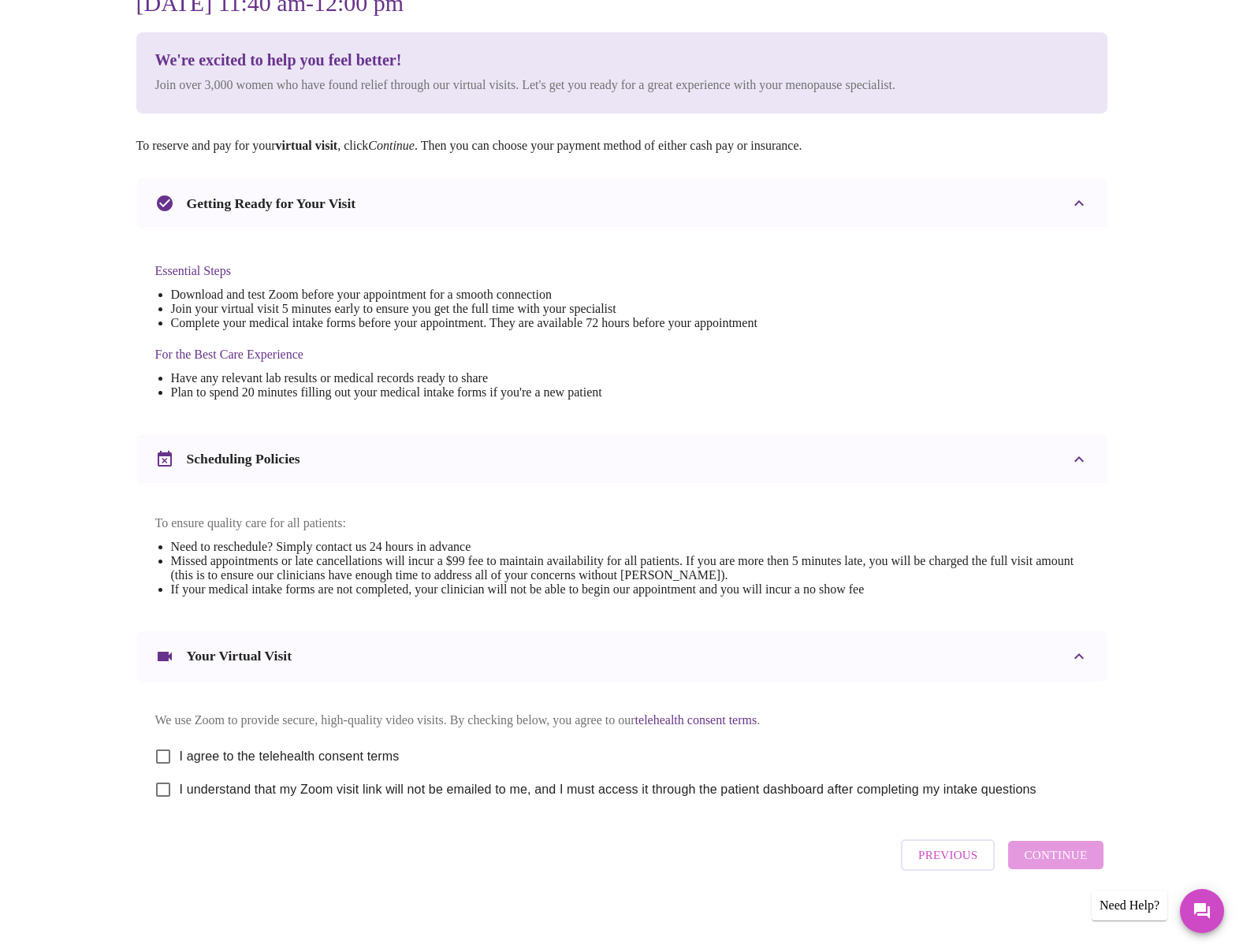
scroll to position [191, 0]
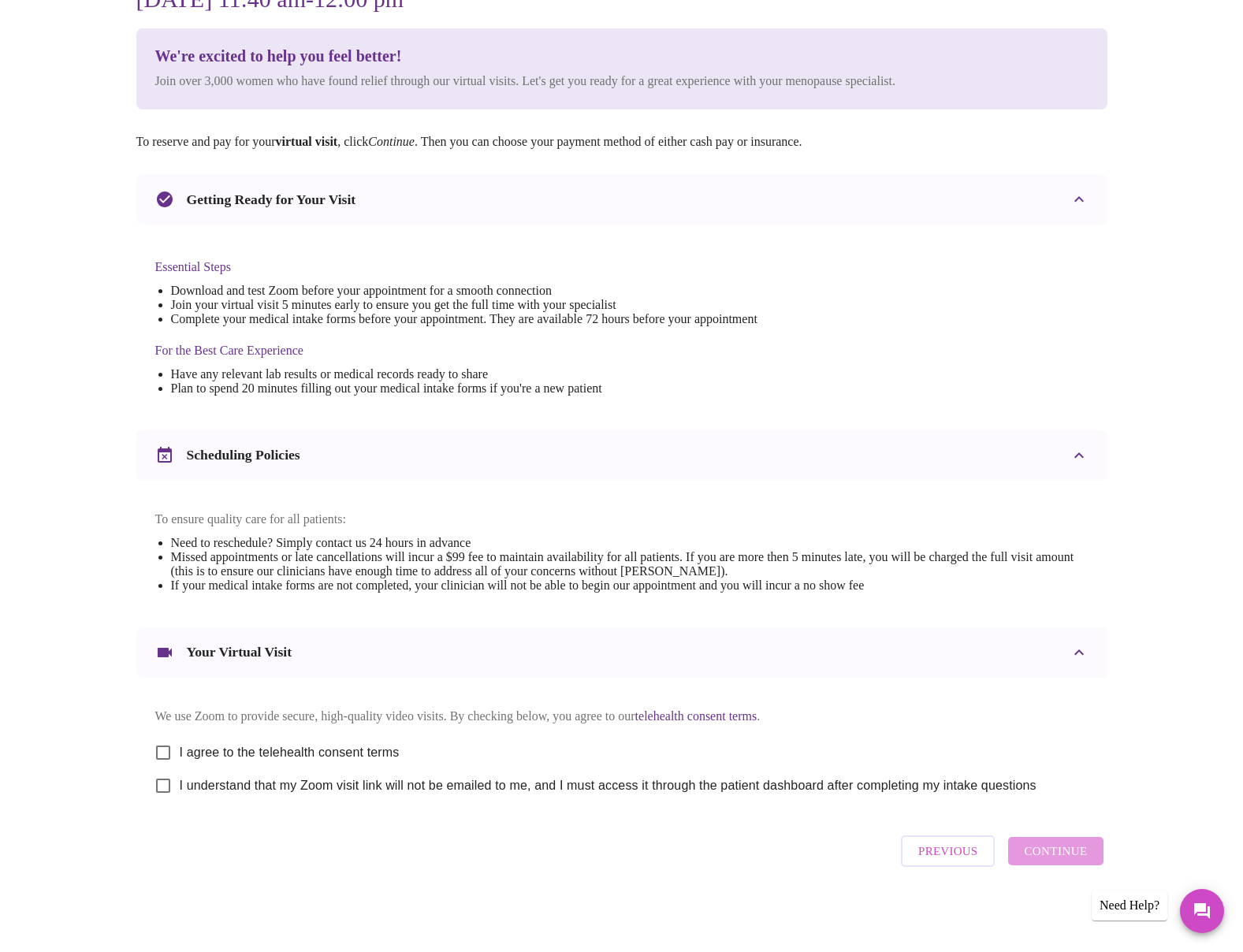
click at [149, 748] on input "I agree to the telehealth consent terms" at bounding box center [163, 752] width 33 height 33
checkbox input "true"
click at [168, 798] on input "I understand that my Zoom visit link will not be emailed to me, and I must acce…" at bounding box center [163, 786] width 33 height 33
checkbox input "true"
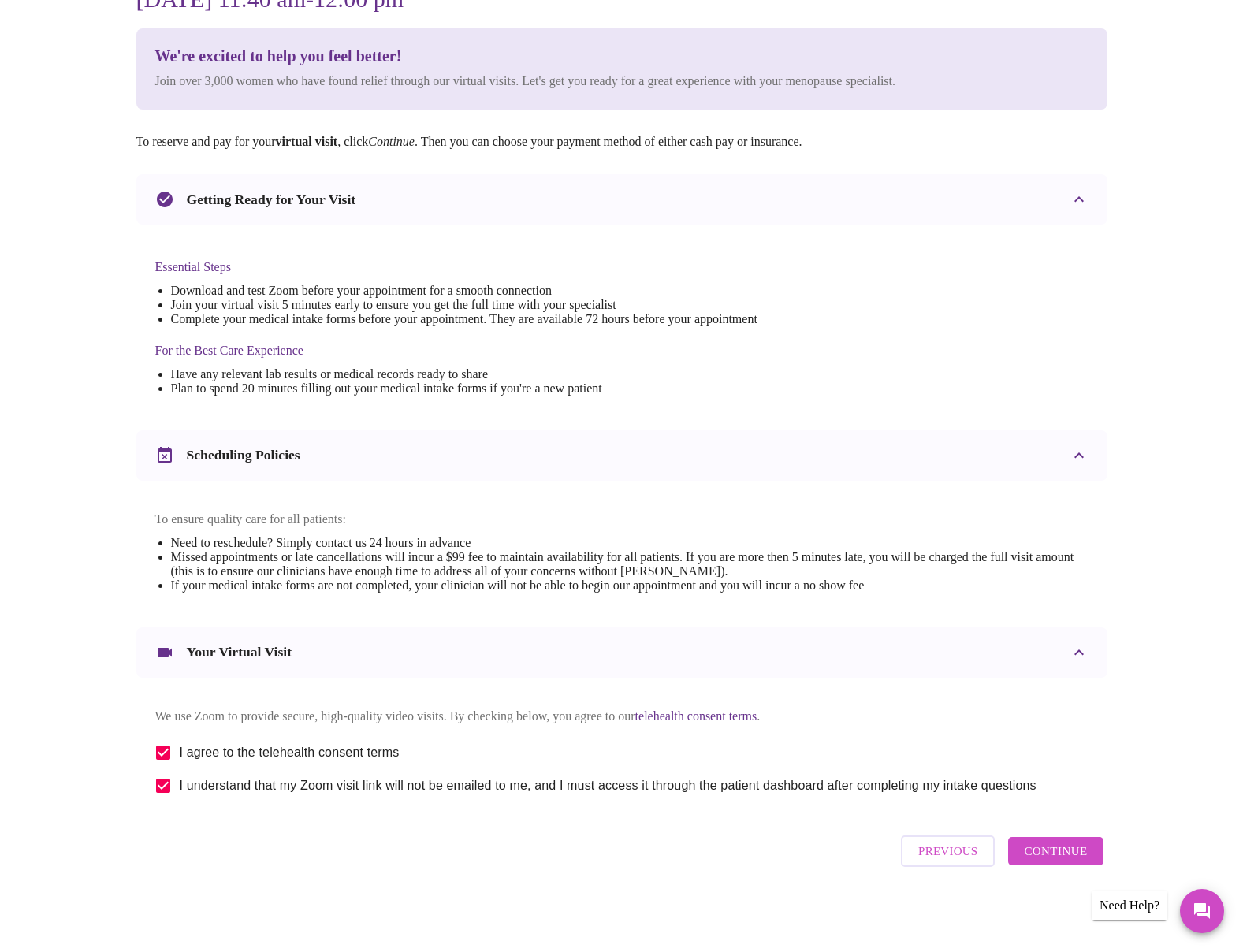
click at [1078, 862] on span "Continue" at bounding box center [1056, 852] width 63 height 21
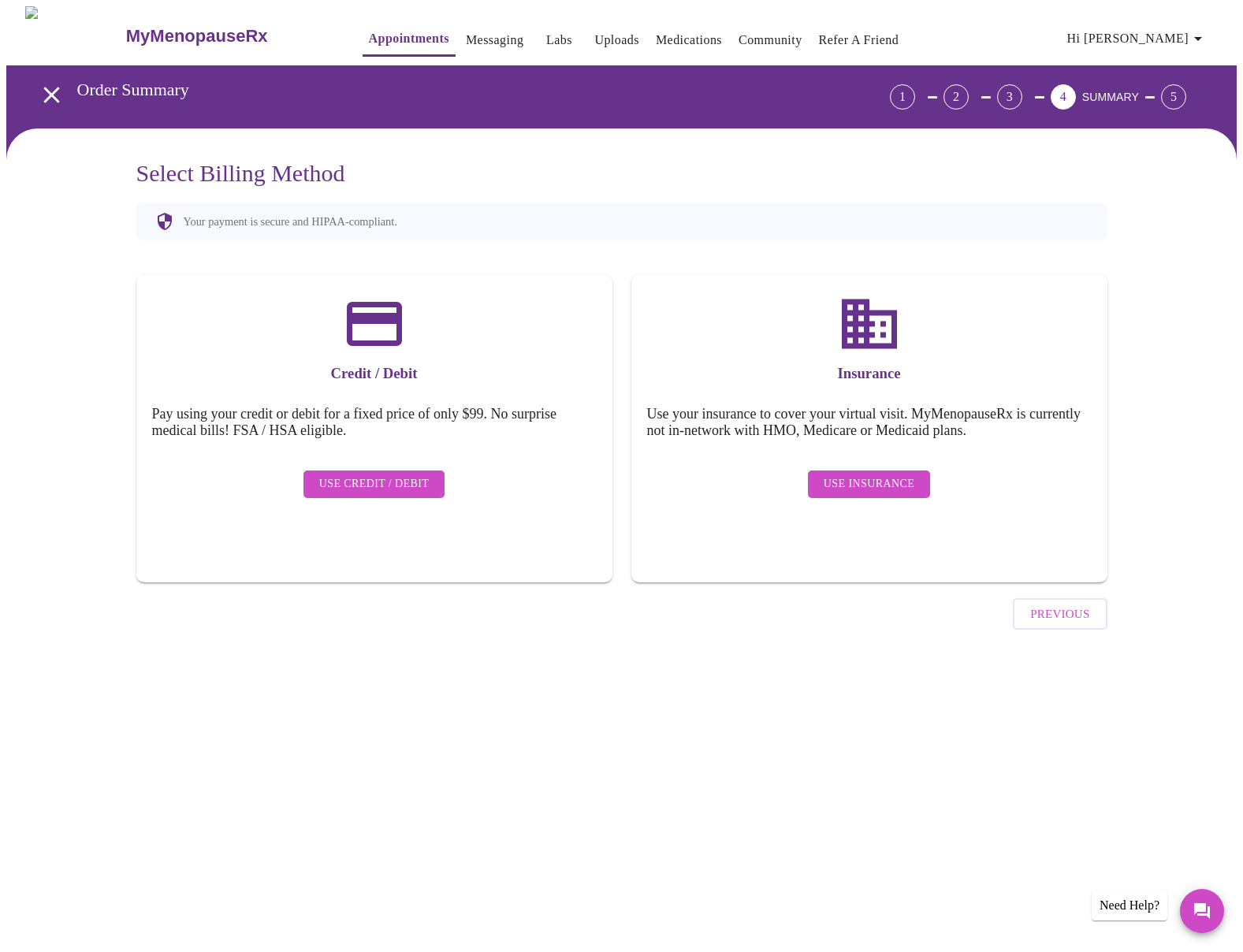
scroll to position [0, 0]
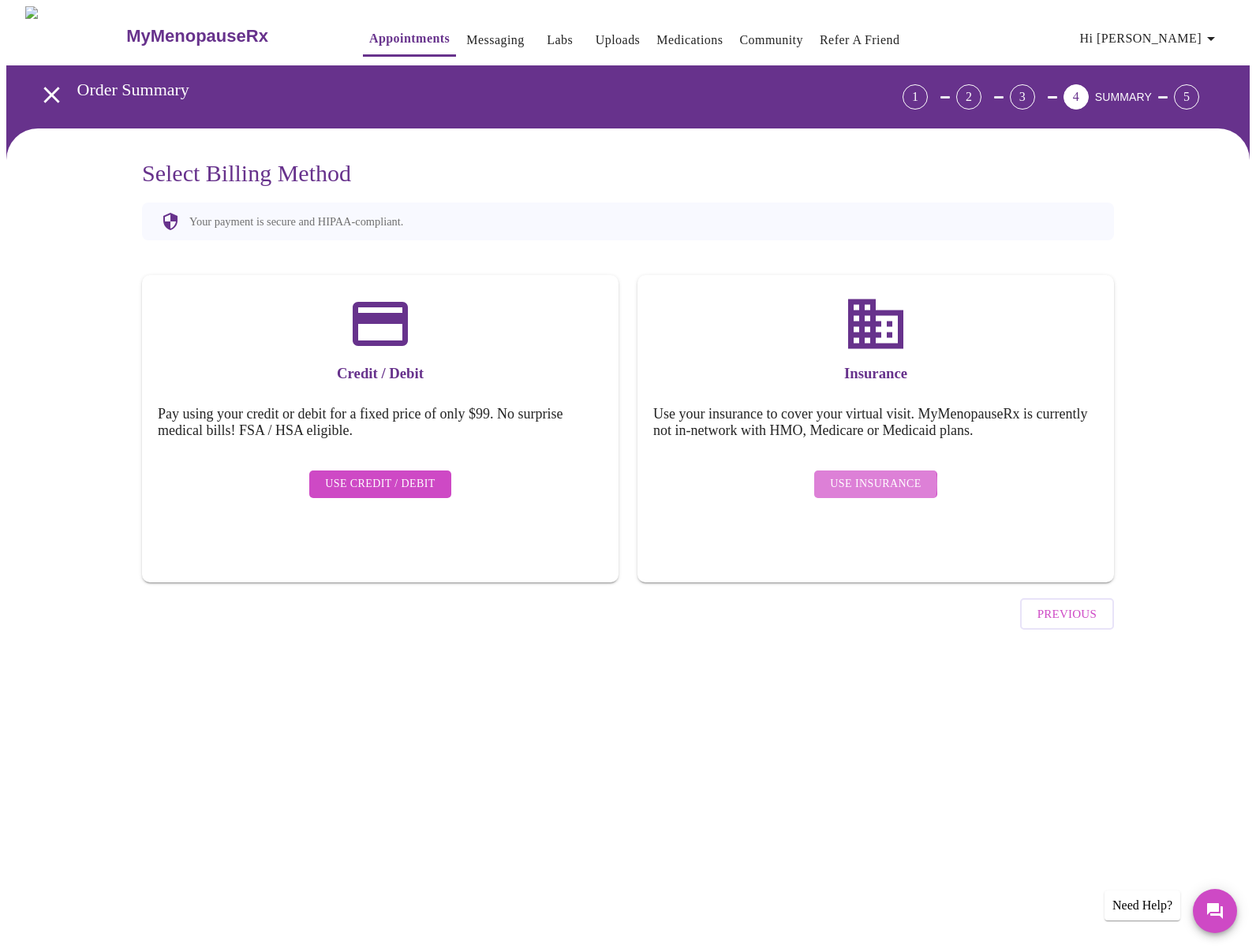
click at [876, 475] on span "Use Insurance" at bounding box center [874, 484] width 90 height 20
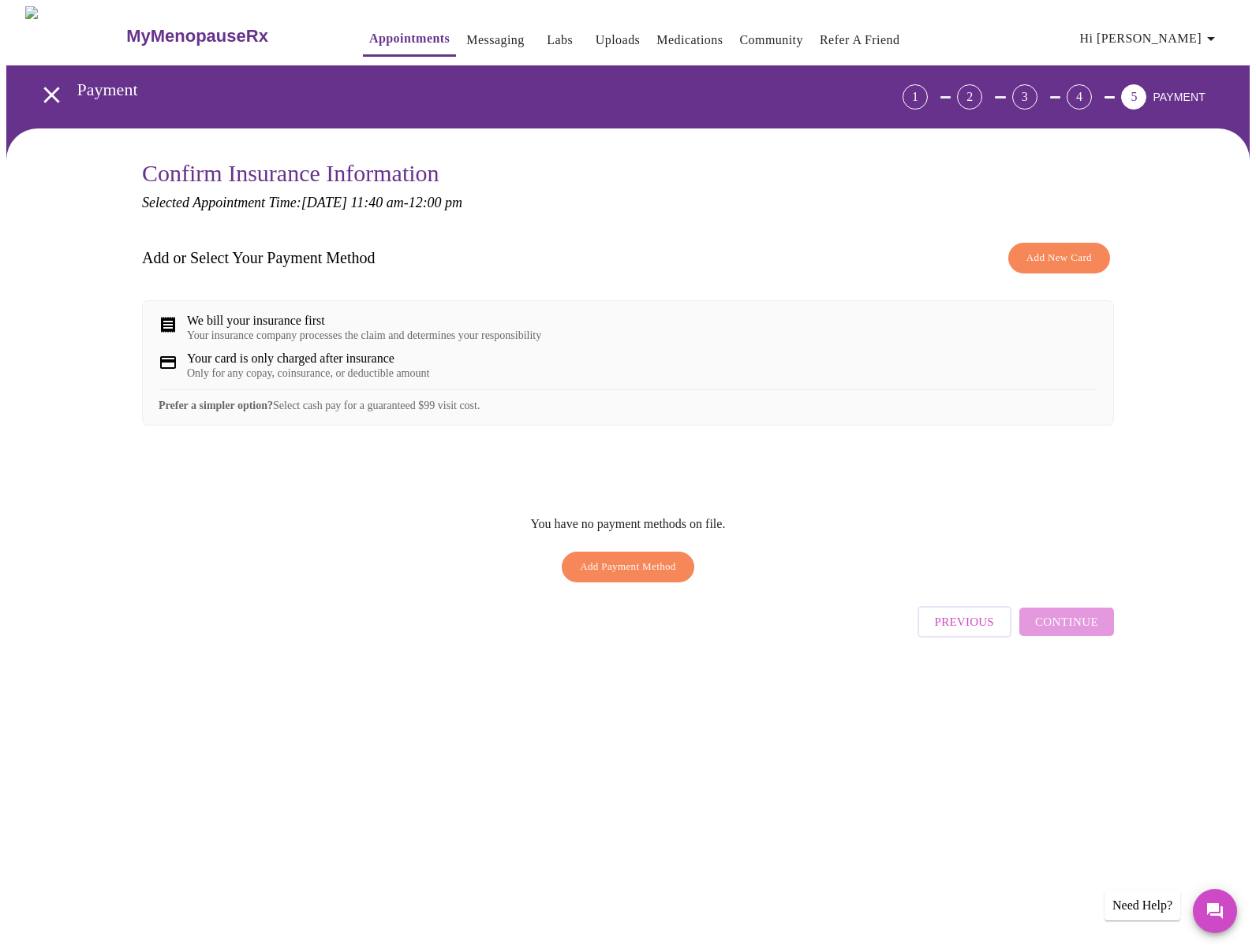
drag, startPoint x: 376, startPoint y: 339, endPoint x: 384, endPoint y: 340, distance: 8.1
click at [376, 339] on div "Your insurance company processes the claim and determines your responsibility" at bounding box center [363, 336] width 354 height 12
click at [648, 576] on span "Add Payment Method" at bounding box center [627, 567] width 96 height 18
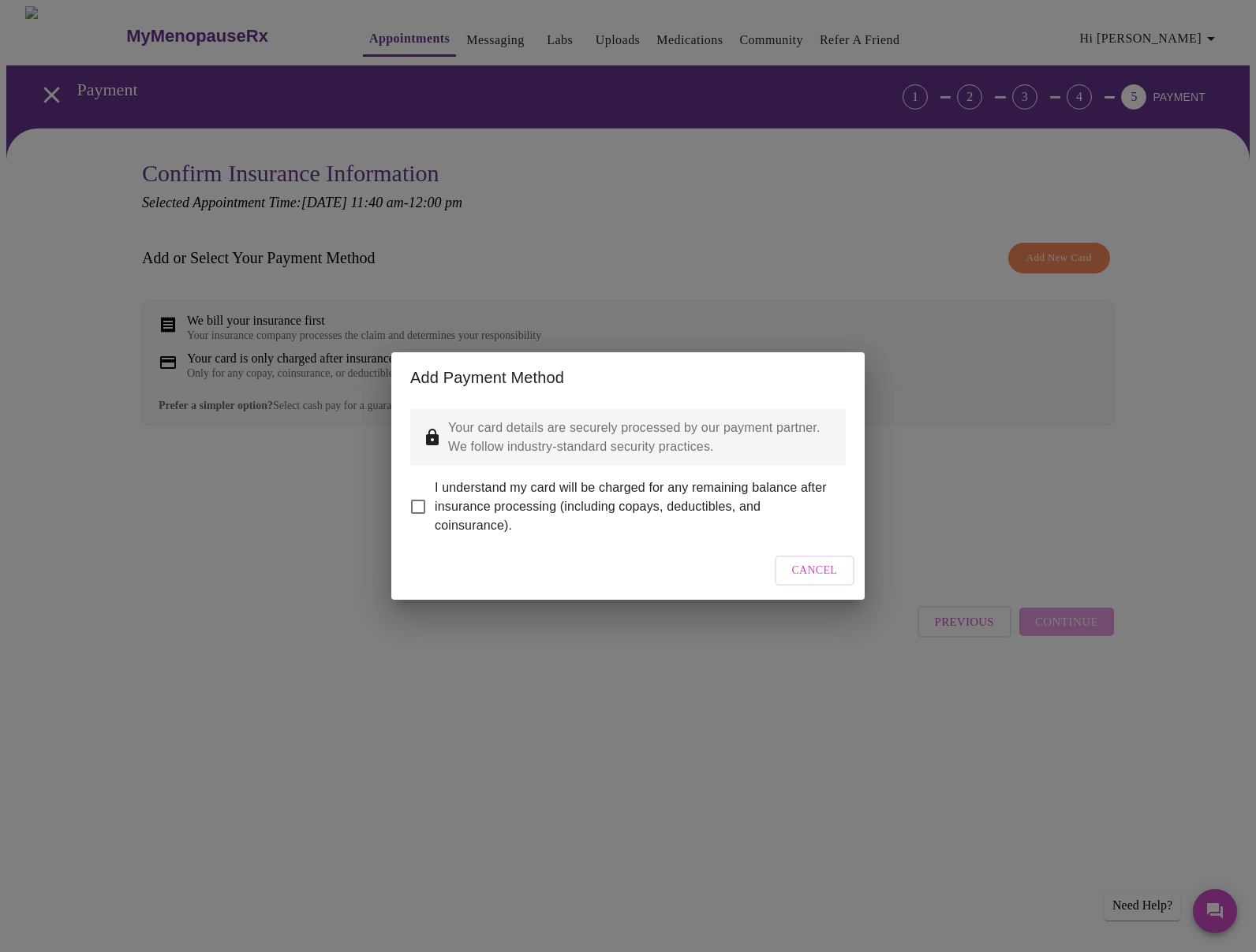
click at [423, 496] on input "I understand my card will be charged for any remaining balance after insurance …" at bounding box center [418, 507] width 33 height 33
checkbox input "true"
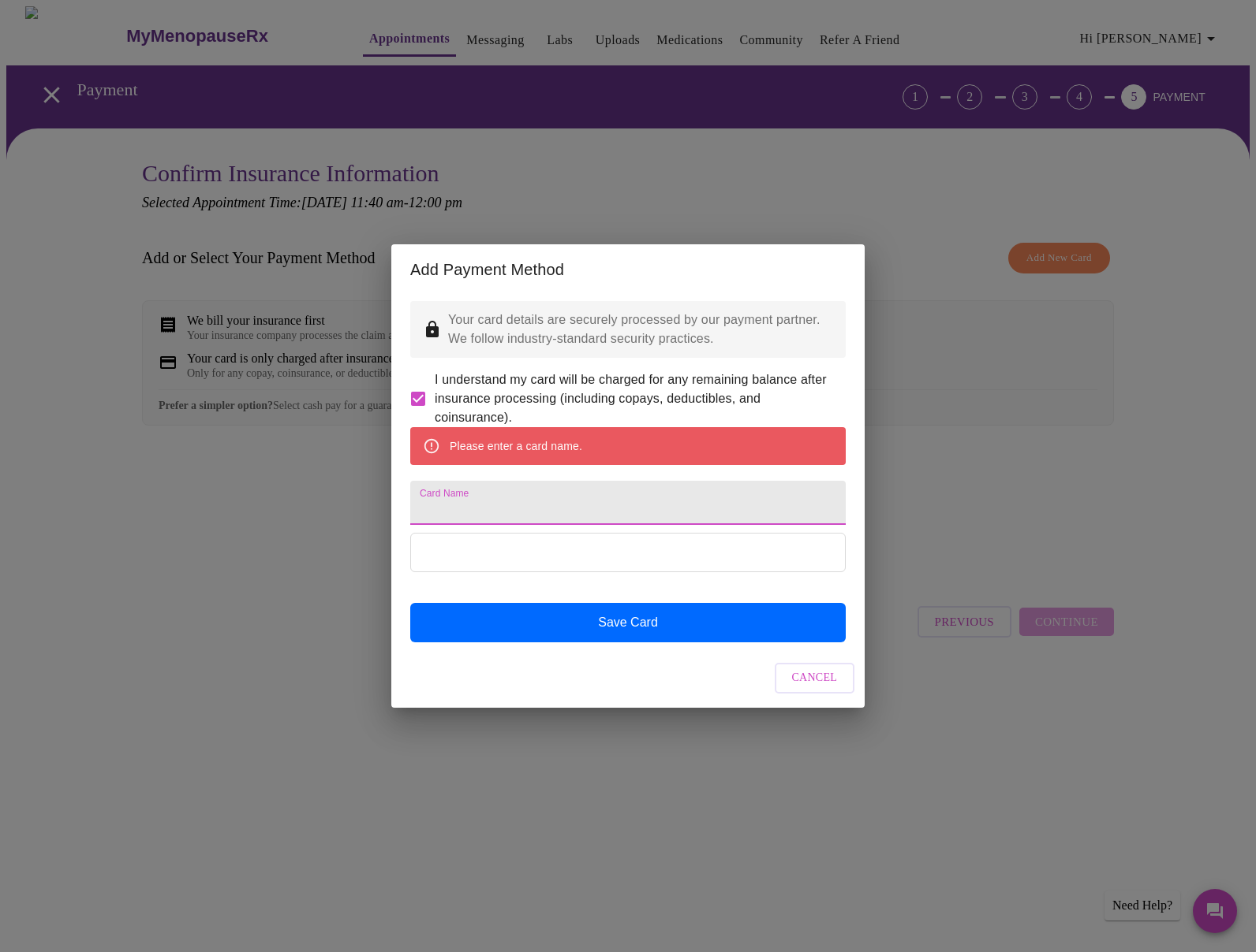
click at [544, 510] on input "Card Name" at bounding box center [628, 503] width 436 height 44
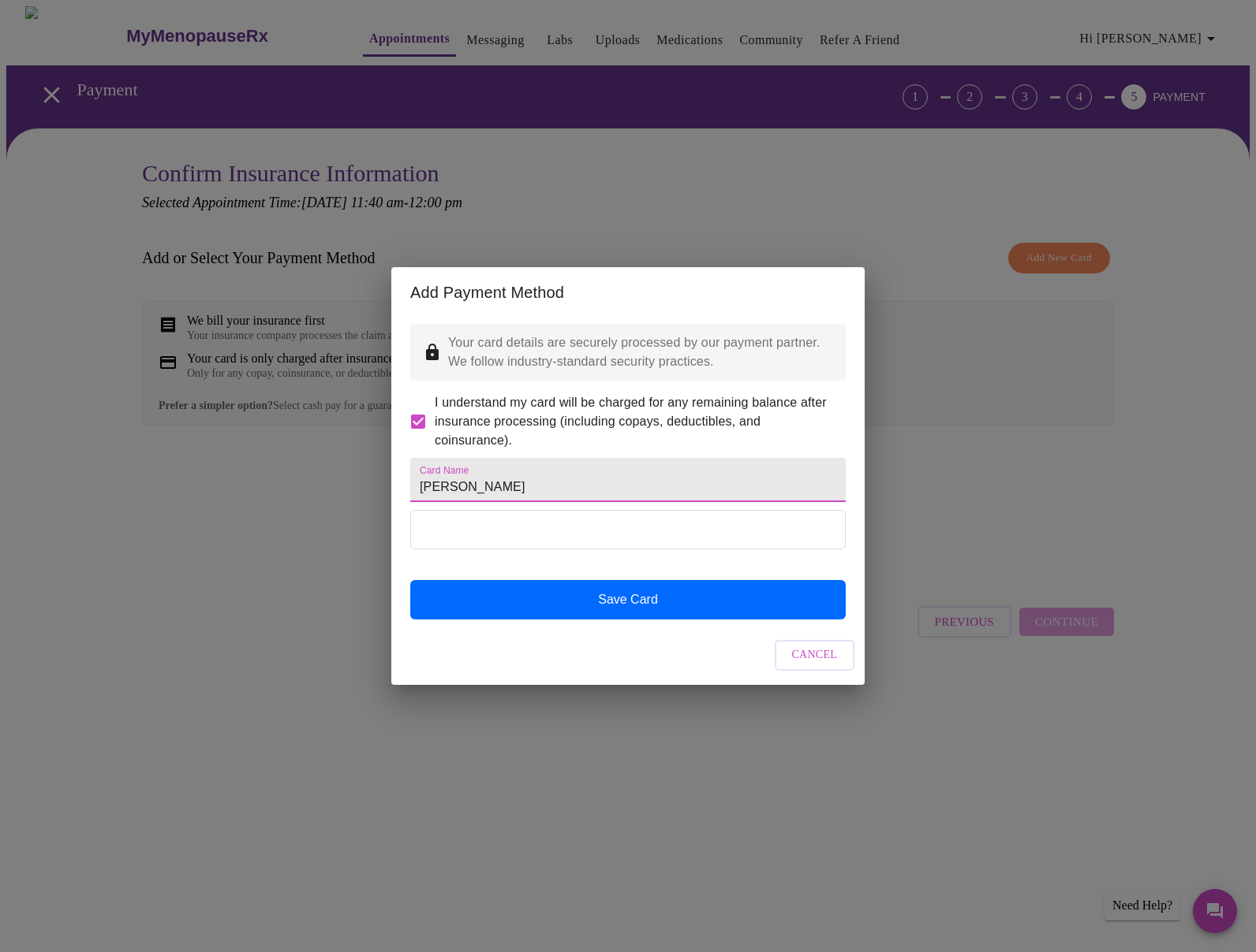
type input "[PERSON_NAME]"
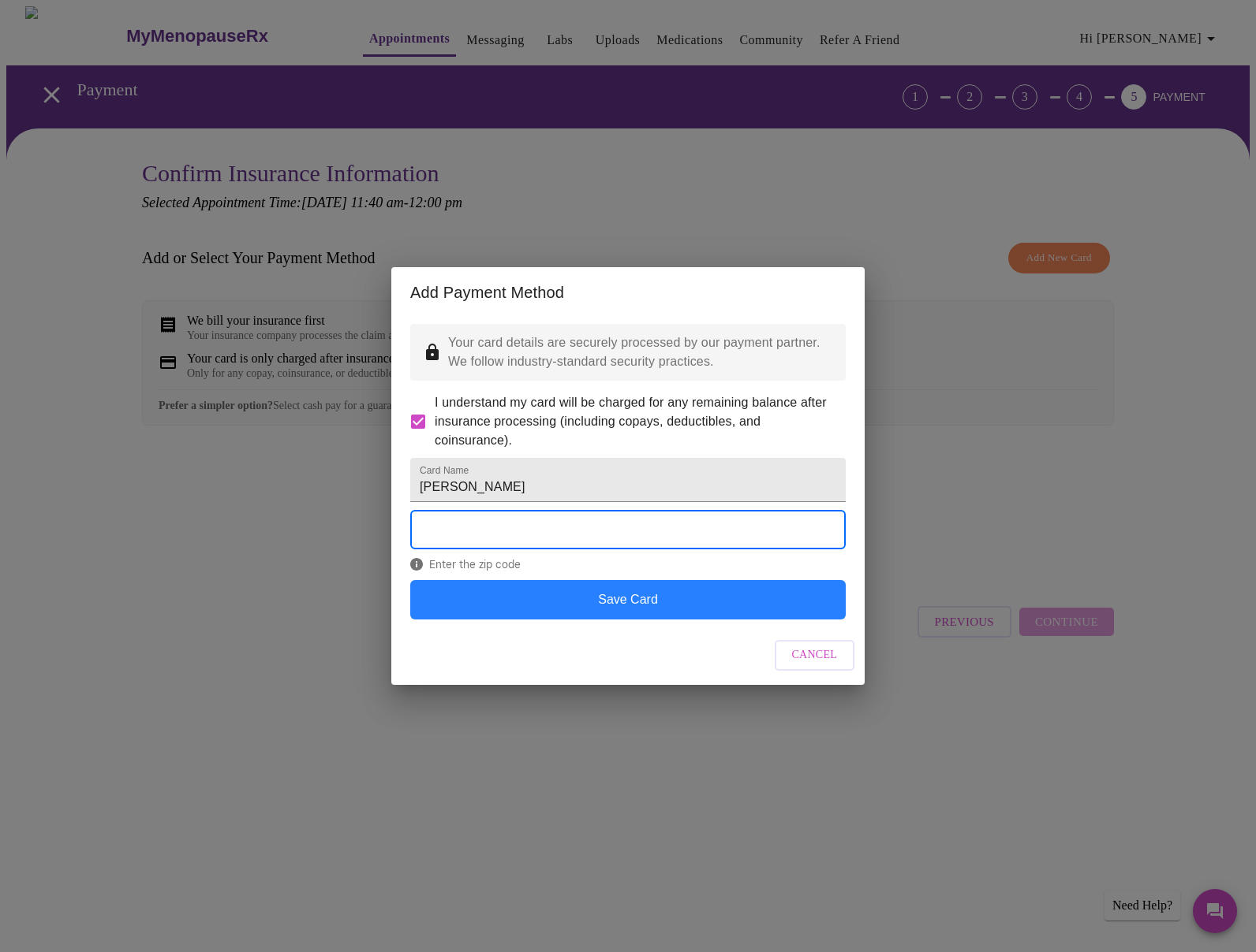
click at [649, 620] on button "Save Card" at bounding box center [628, 599] width 436 height 39
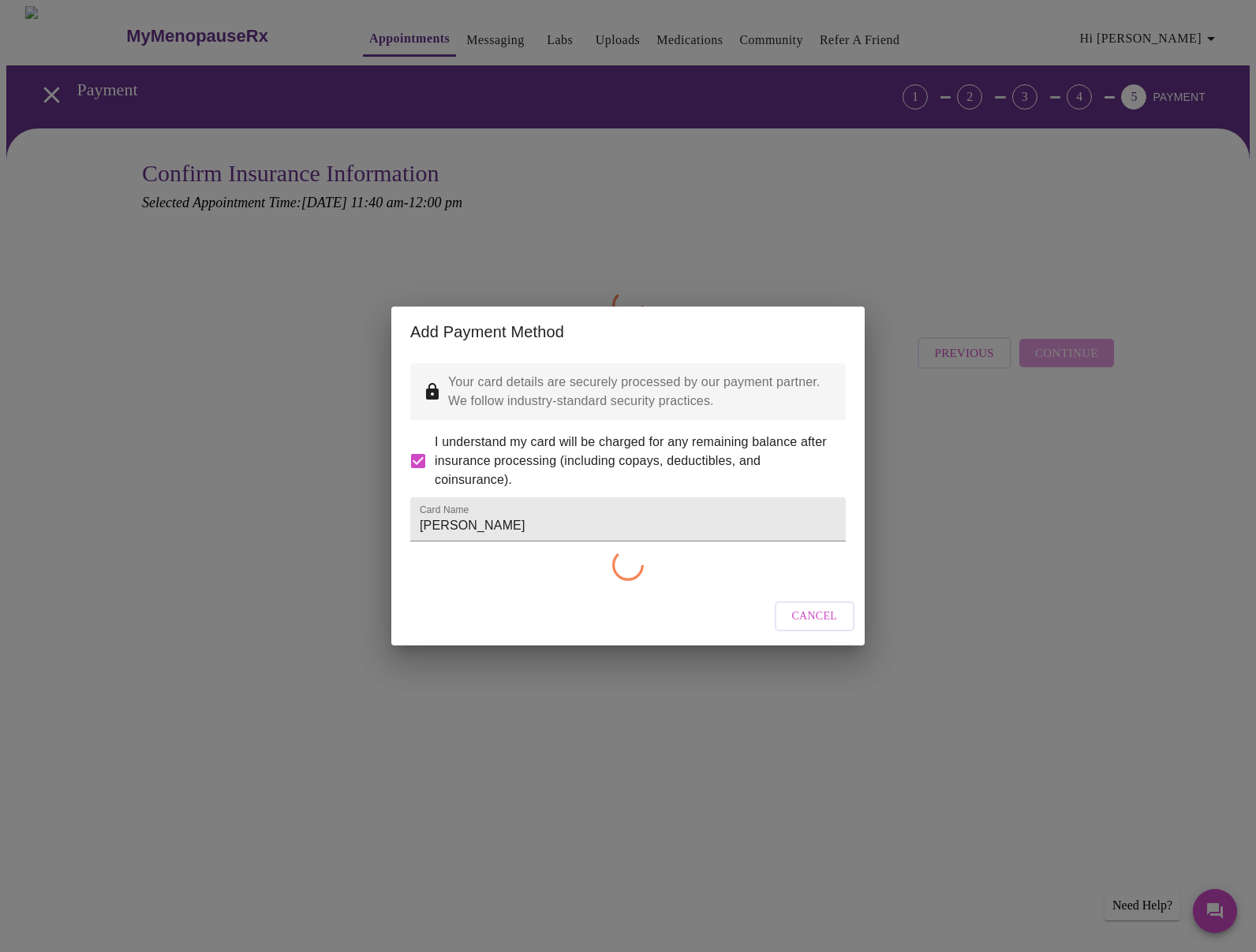
checkbox input "false"
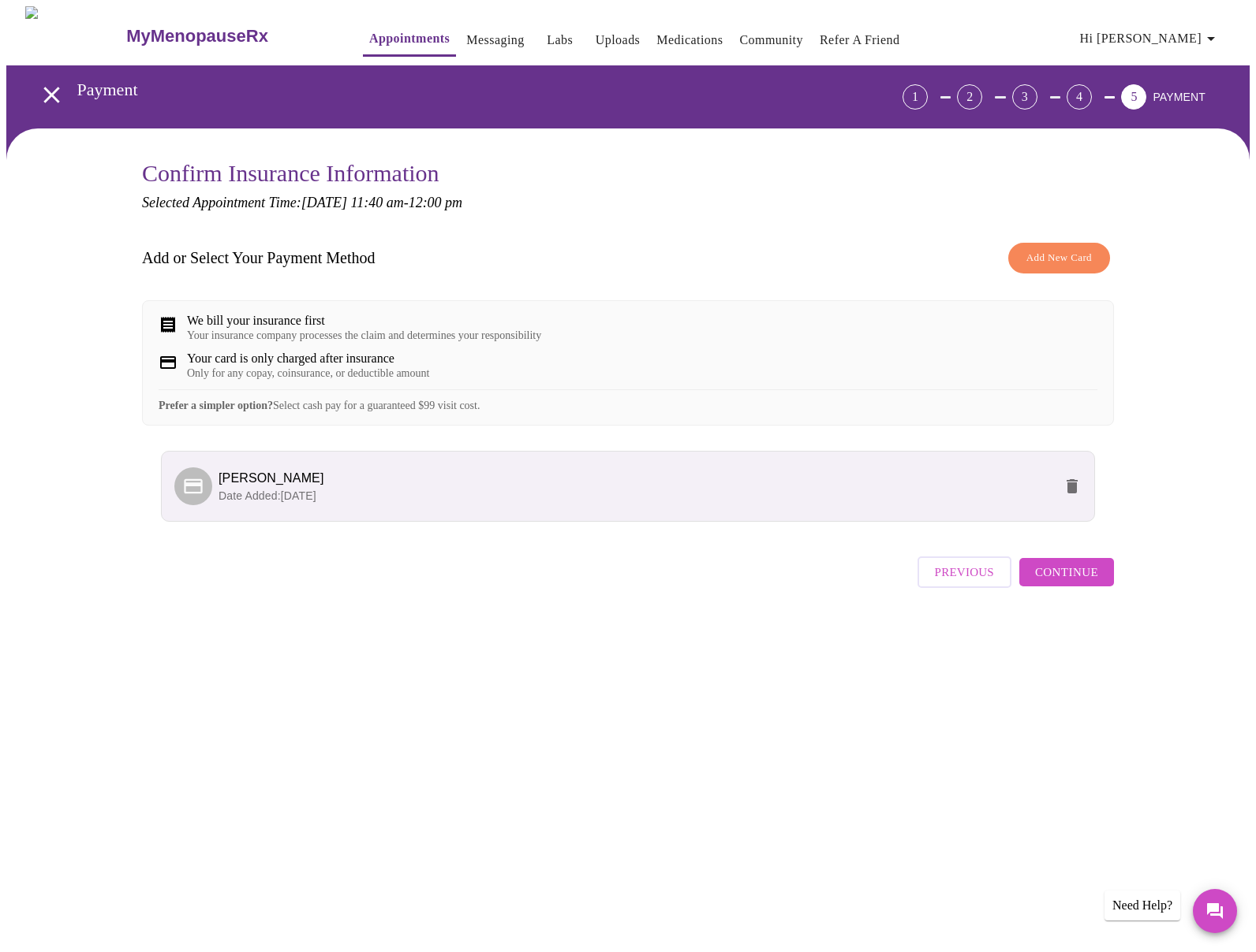
click at [490, 336] on div "Your insurance company processes the claim and determines your responsibility" at bounding box center [363, 336] width 354 height 12
click at [1079, 583] on span "Continue" at bounding box center [1067, 573] width 63 height 21
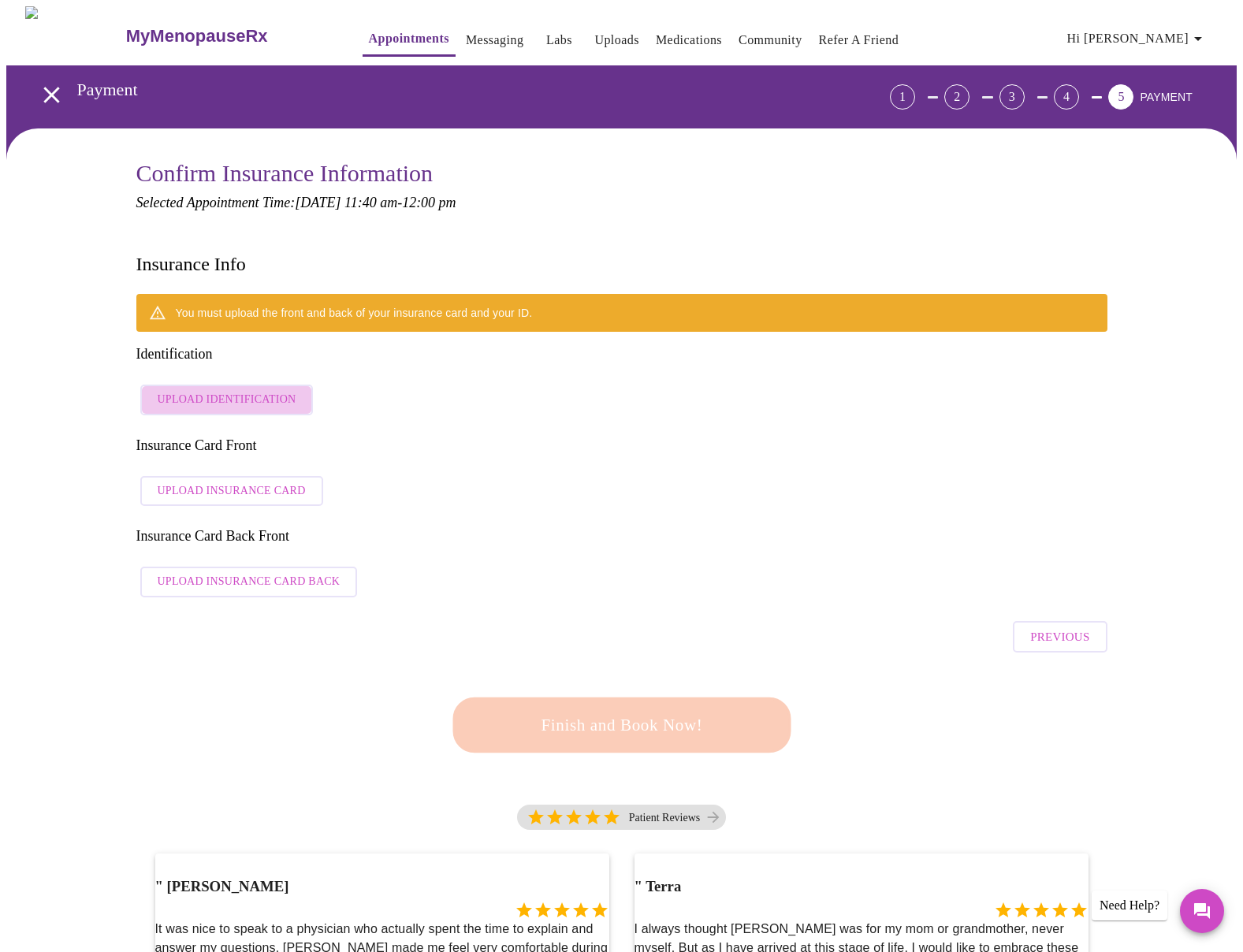
click at [237, 390] on span "Upload Identification" at bounding box center [227, 399] width 139 height 20
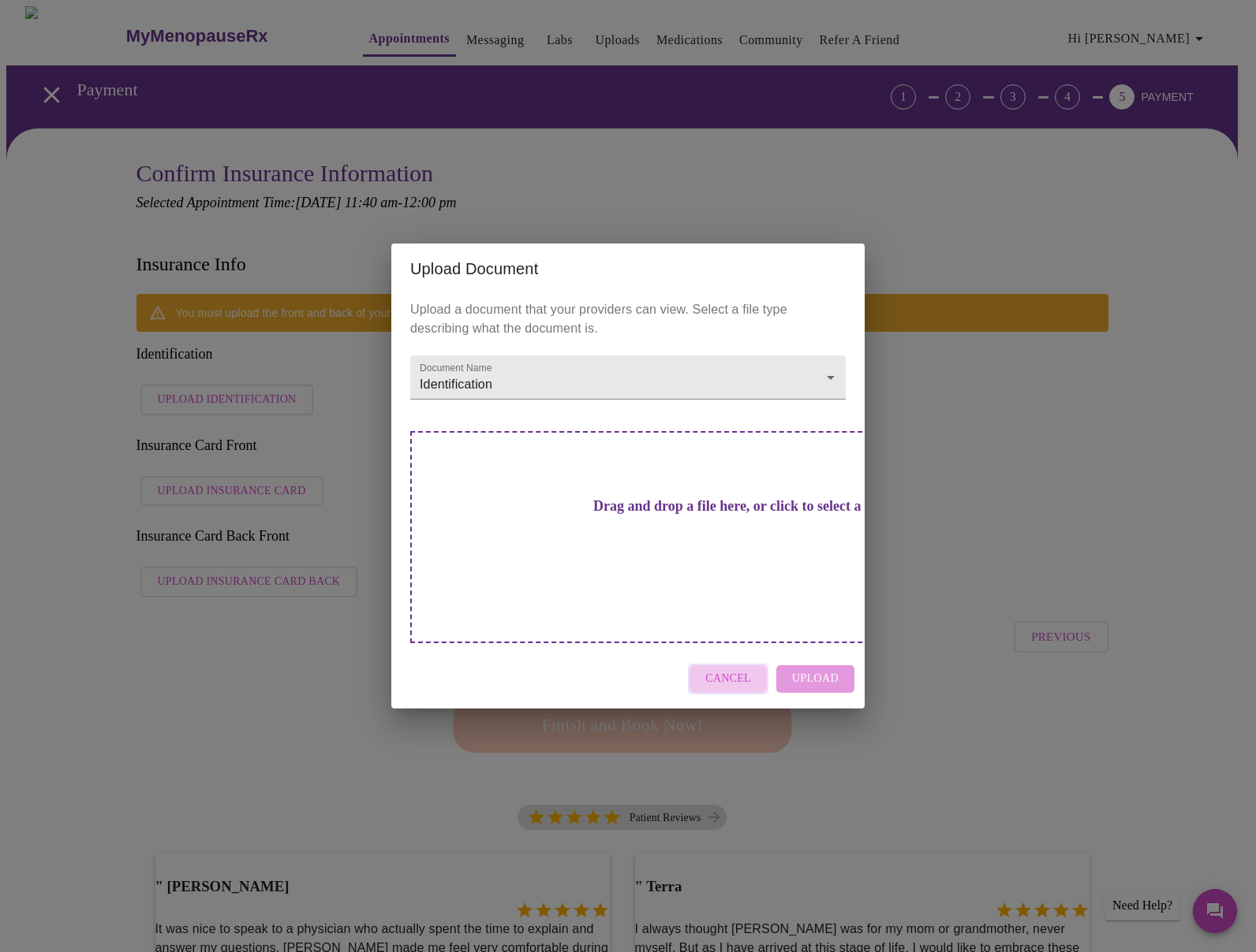
click at [741, 664] on button "Cancel" at bounding box center [728, 679] width 81 height 30
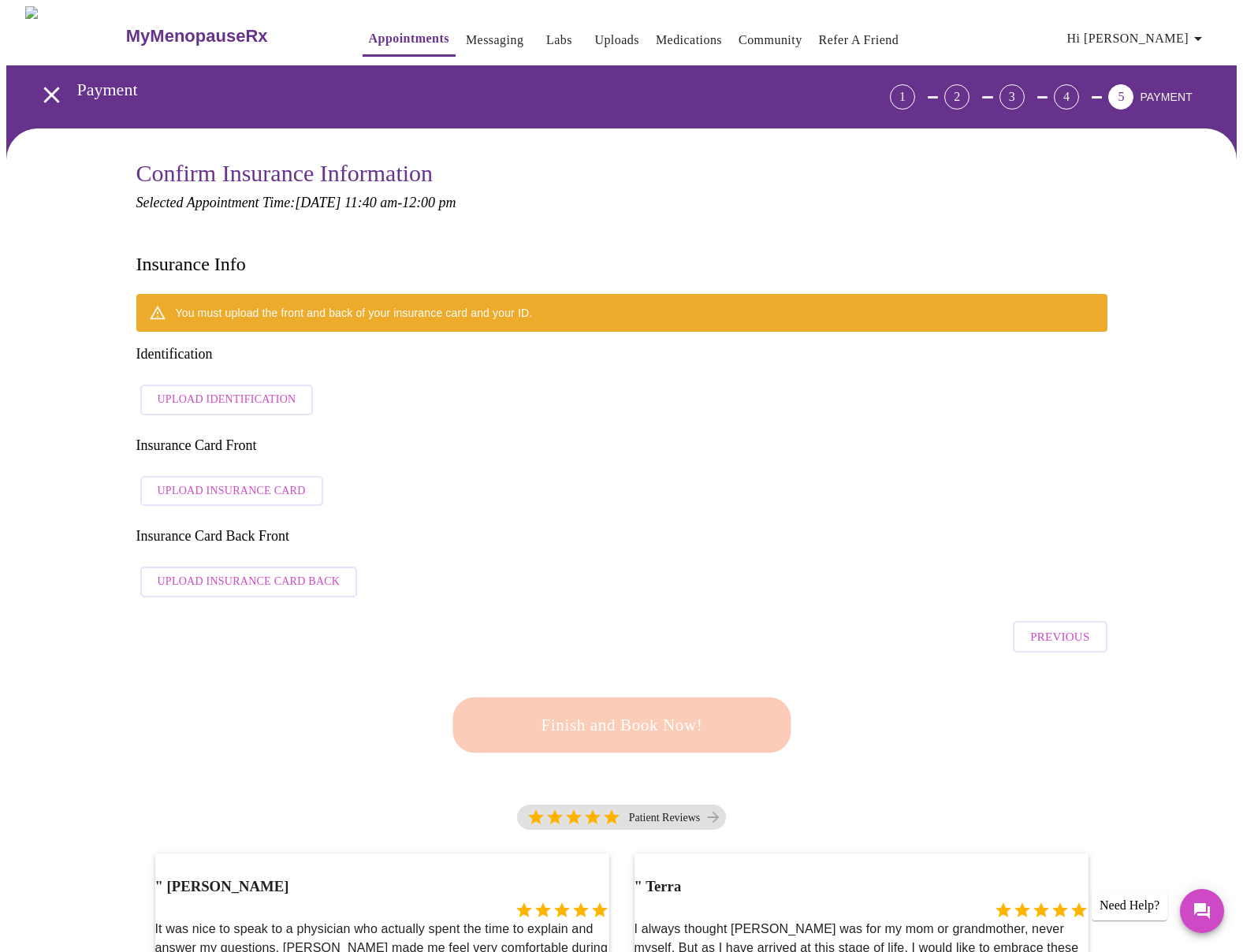
click at [275, 390] on span "Upload Identification" at bounding box center [227, 399] width 139 height 20
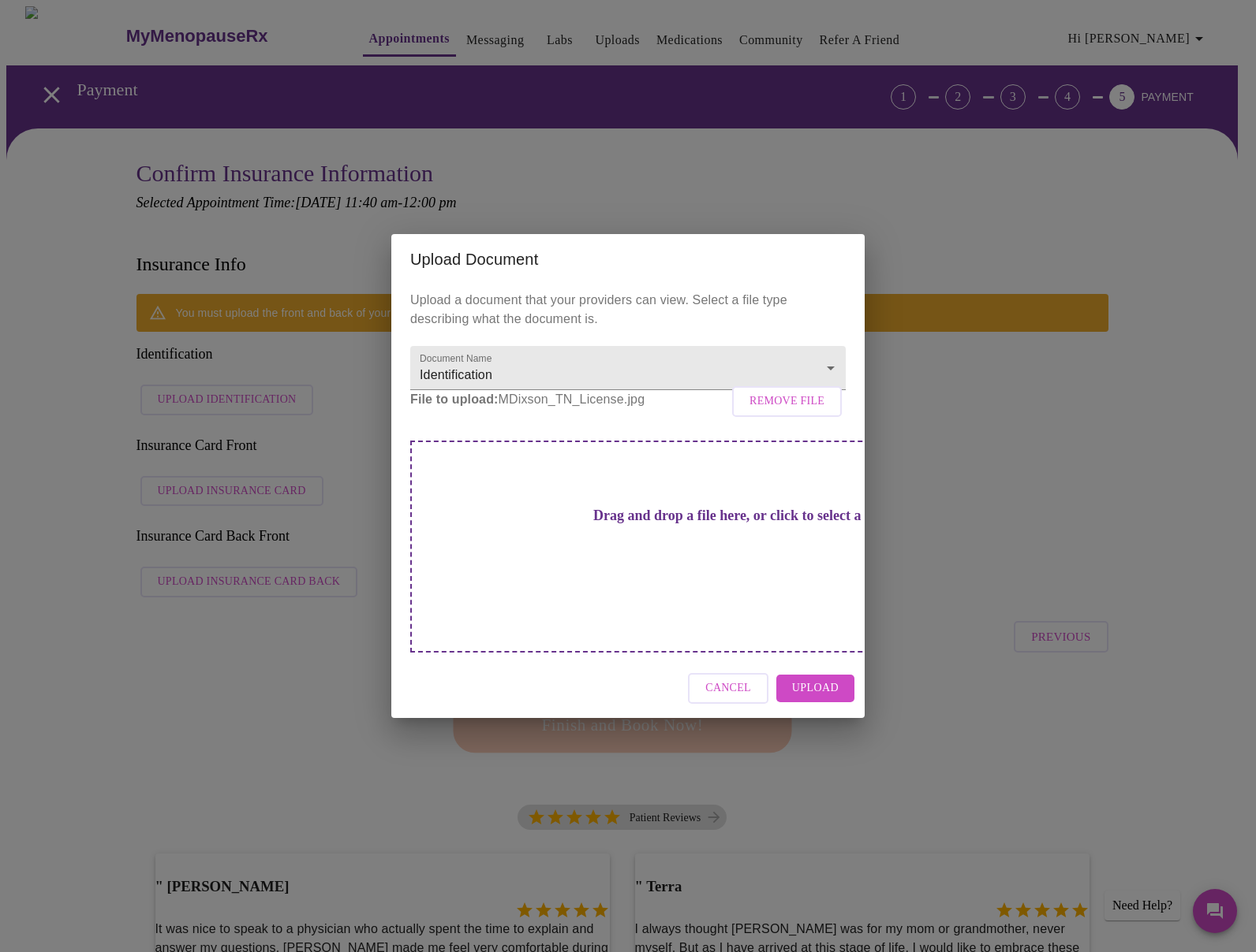
click at [833, 679] on span "Upload" at bounding box center [814, 689] width 47 height 20
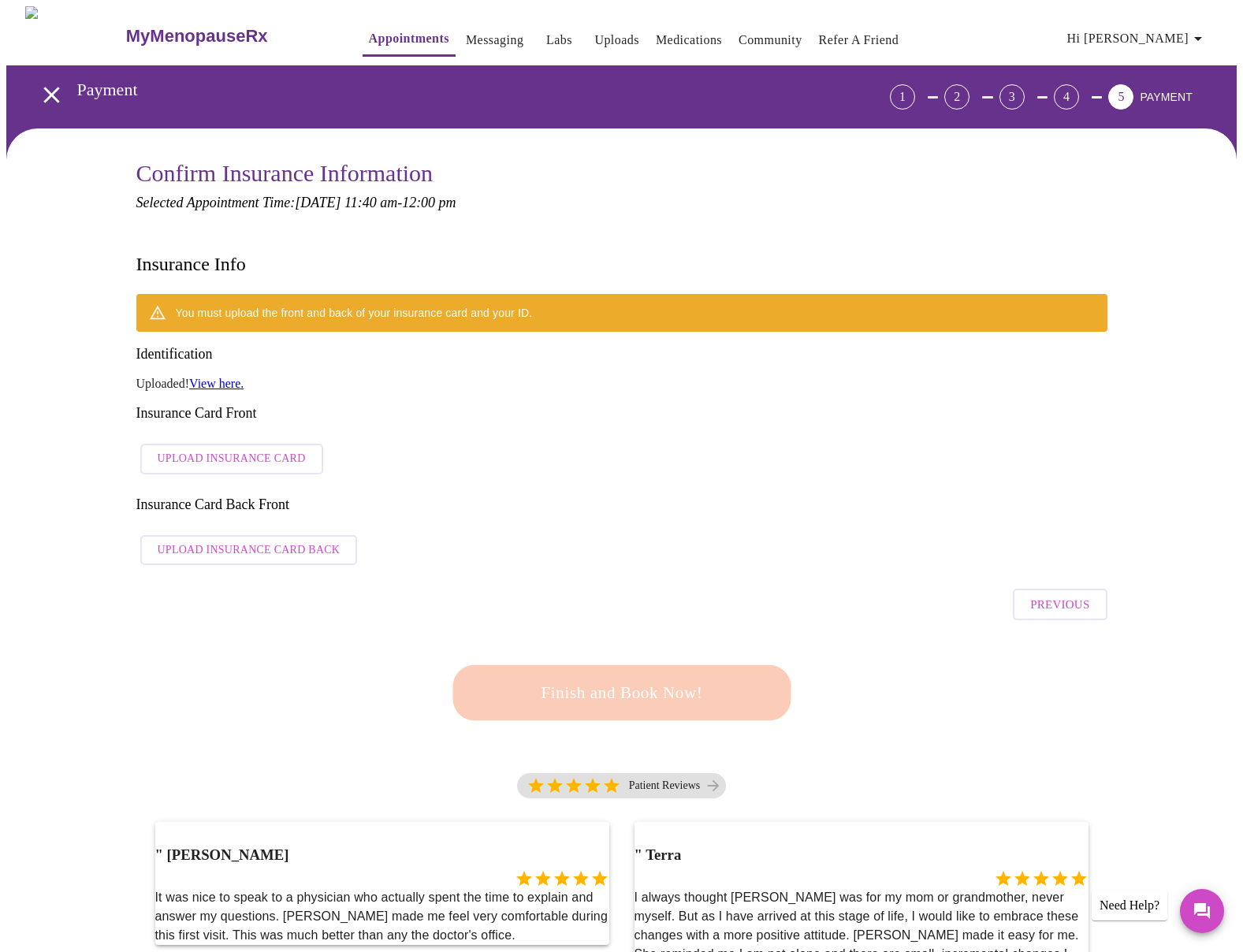
click at [282, 450] on span "Upload Insurance Card" at bounding box center [232, 459] width 148 height 20
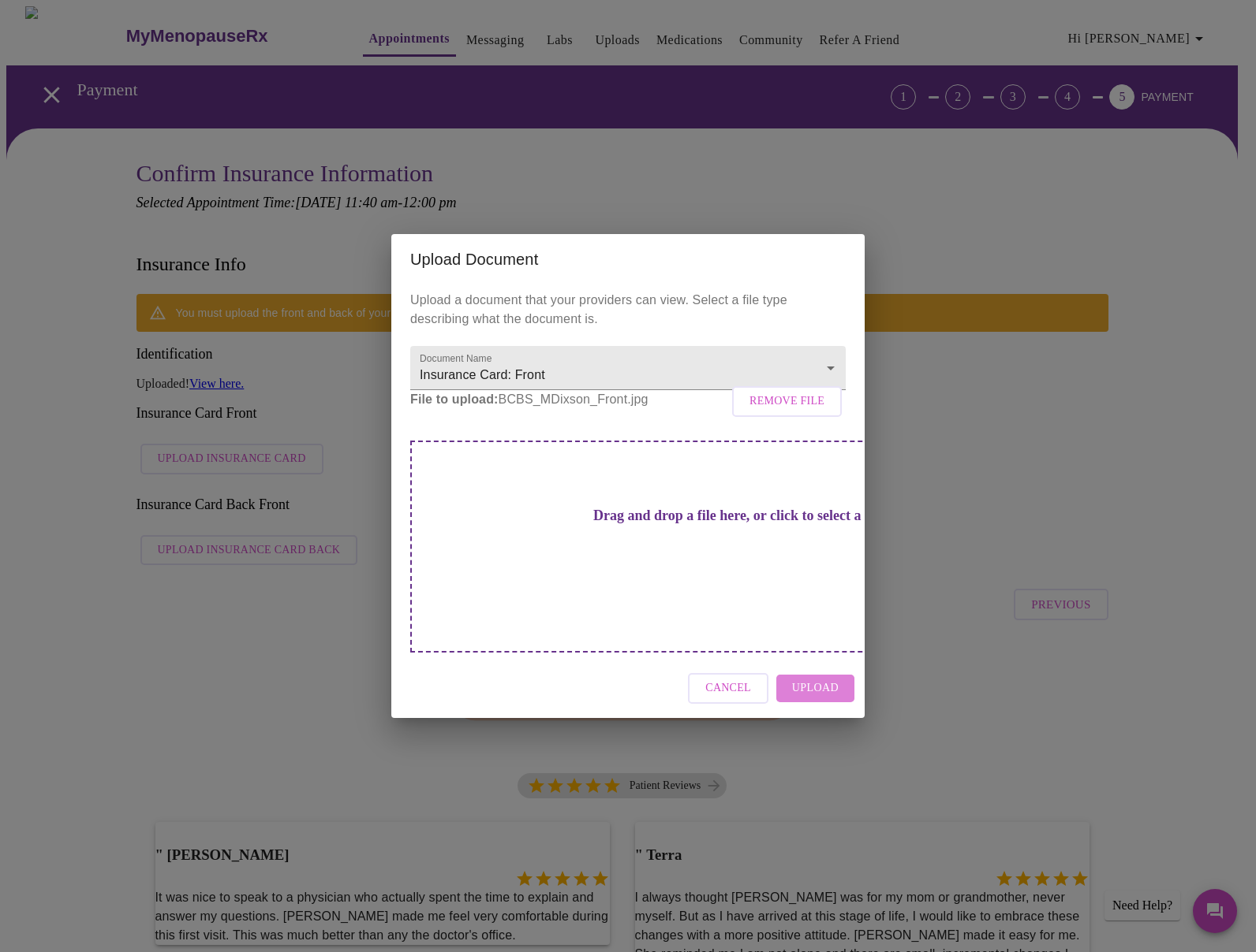
click at [834, 679] on span "Upload" at bounding box center [814, 689] width 47 height 20
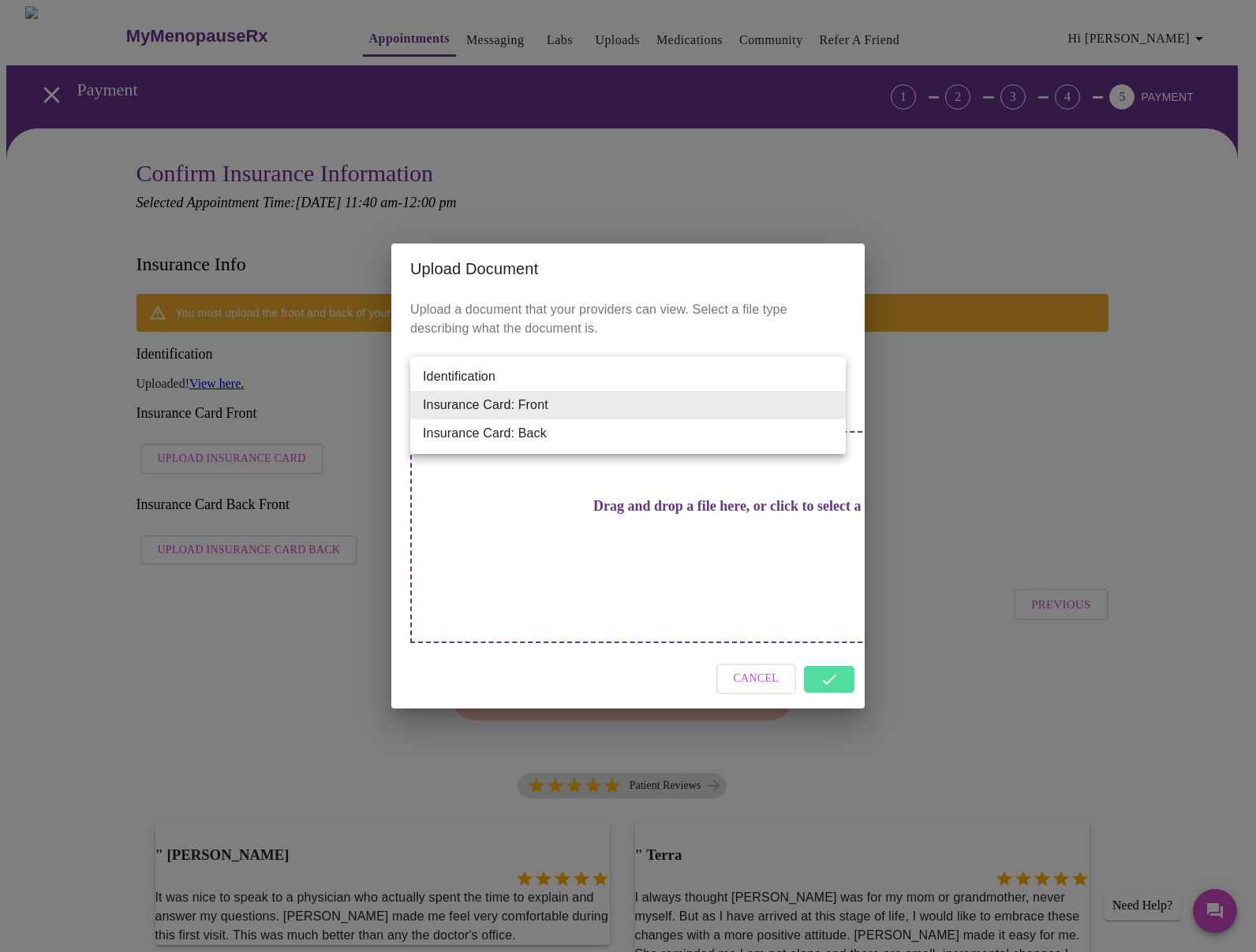
click at [796, 436] on li "Insurance Card: Back" at bounding box center [628, 434] width 436 height 29
type input "Insurance Card: Back"
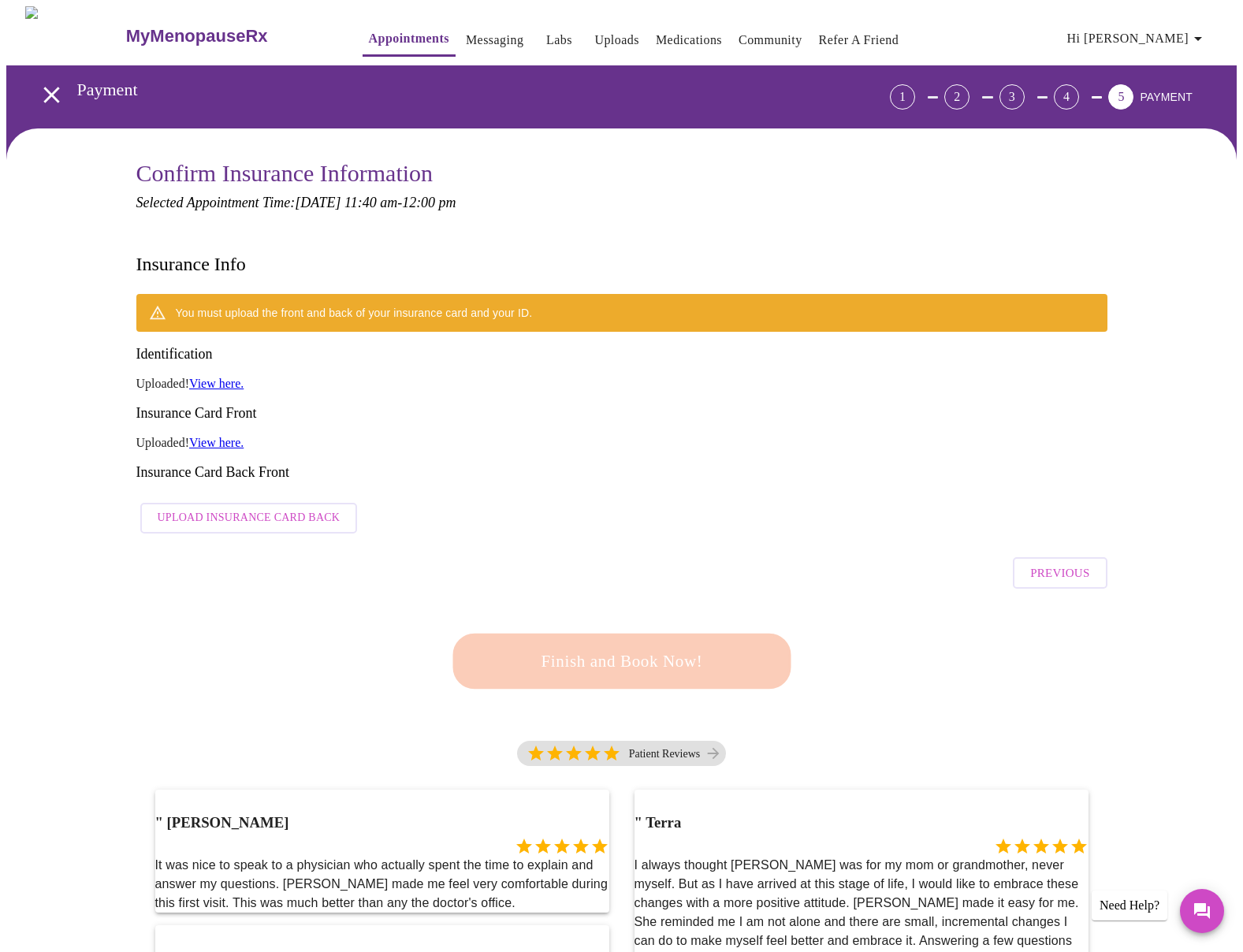
click at [251, 509] on span "Upload Insurance Card Back" at bounding box center [249, 518] width 183 height 20
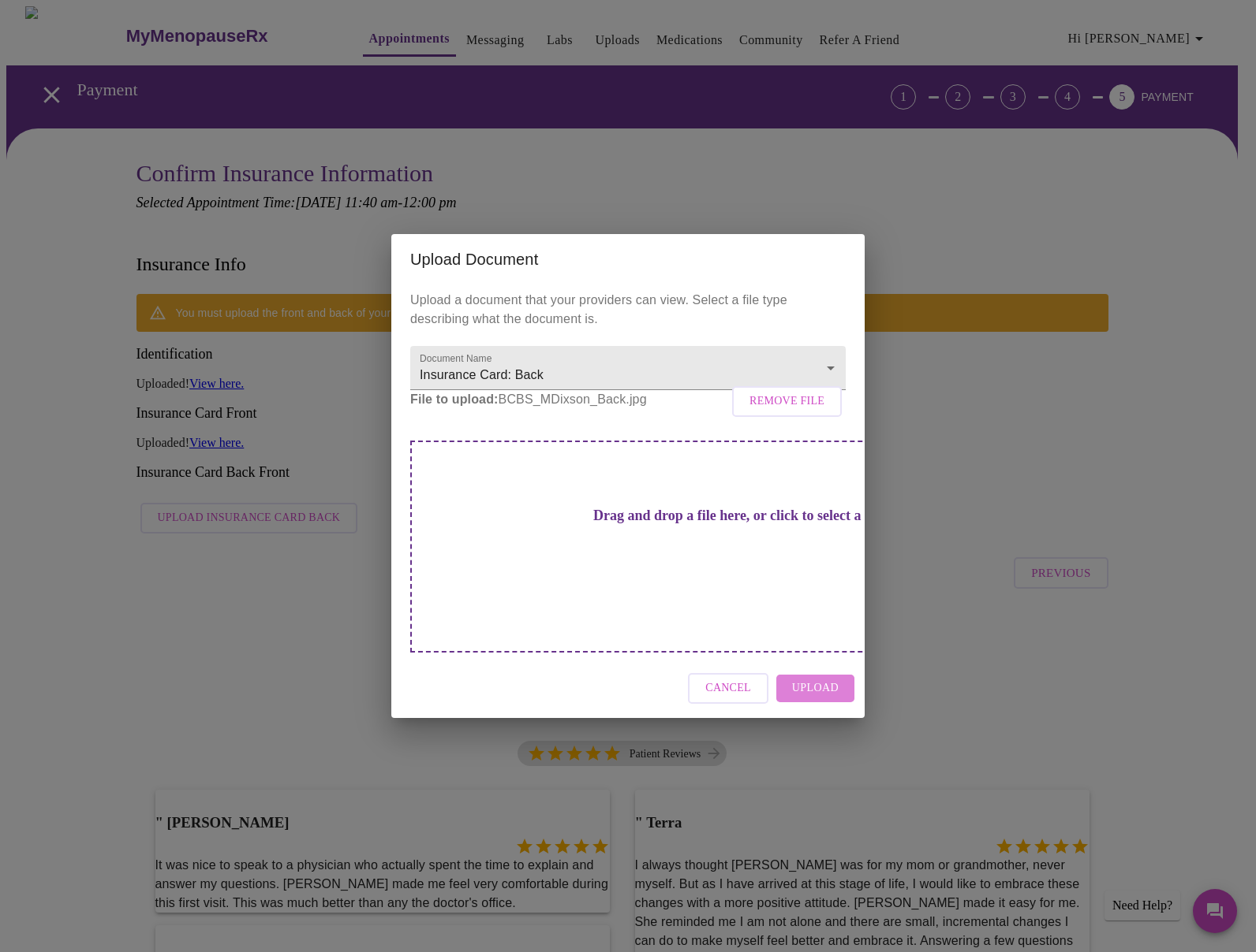
click at [828, 675] on button "Upload" at bounding box center [815, 689] width 78 height 28
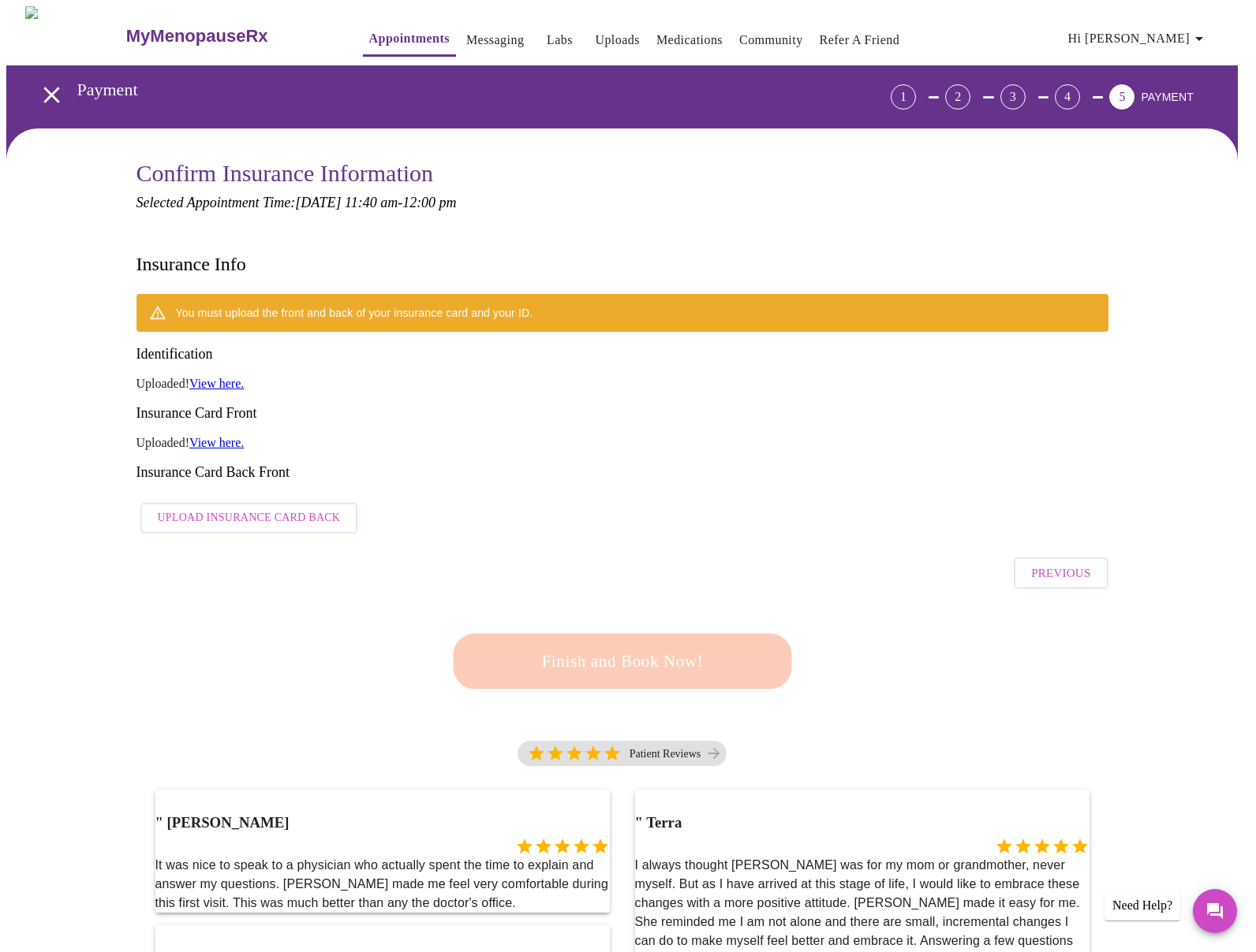
click at [842, 656] on div "Cancel Upload" at bounding box center [627, 679] width 473 height 59
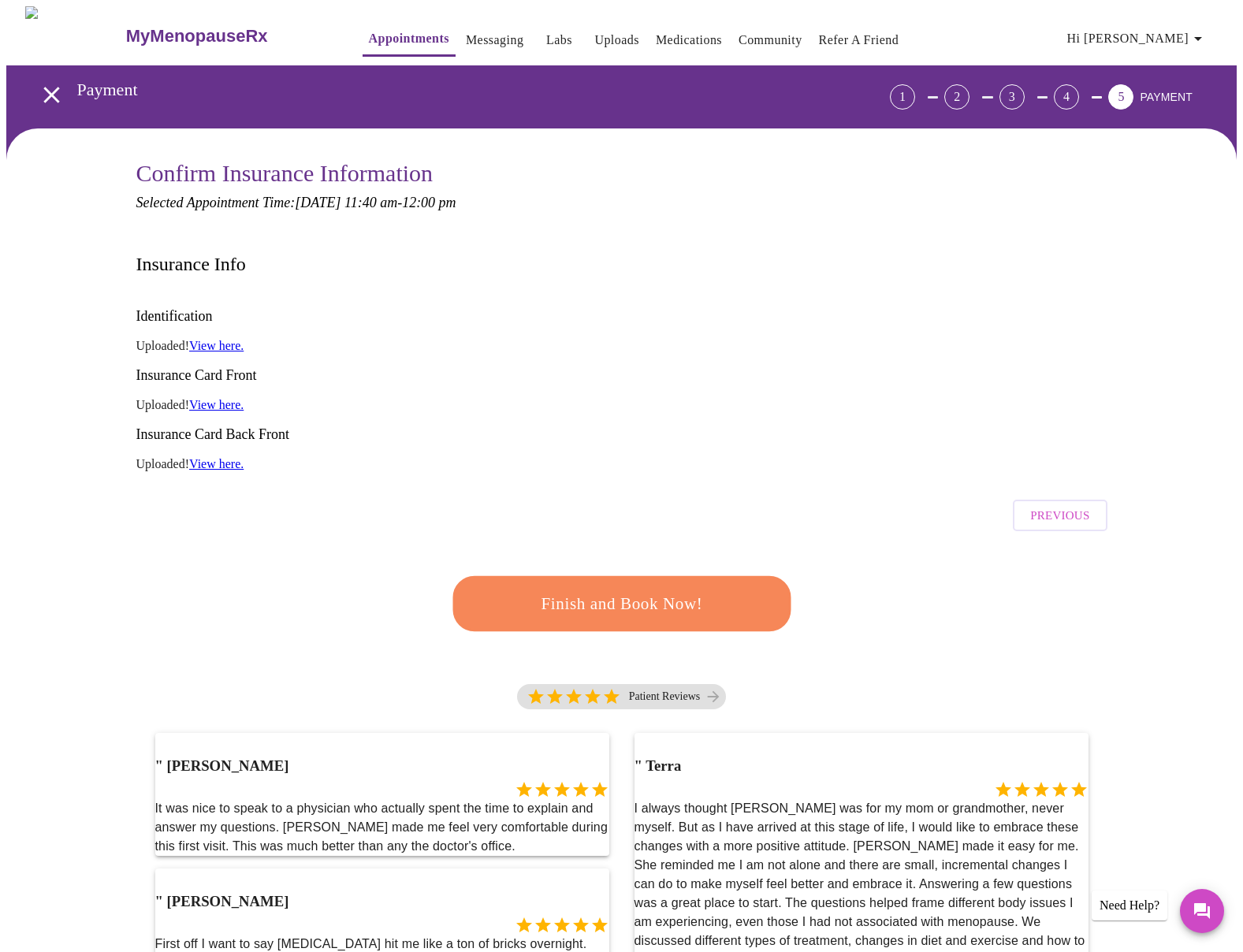
click at [683, 589] on span "Finish and Book Now!" at bounding box center [621, 603] width 296 height 29
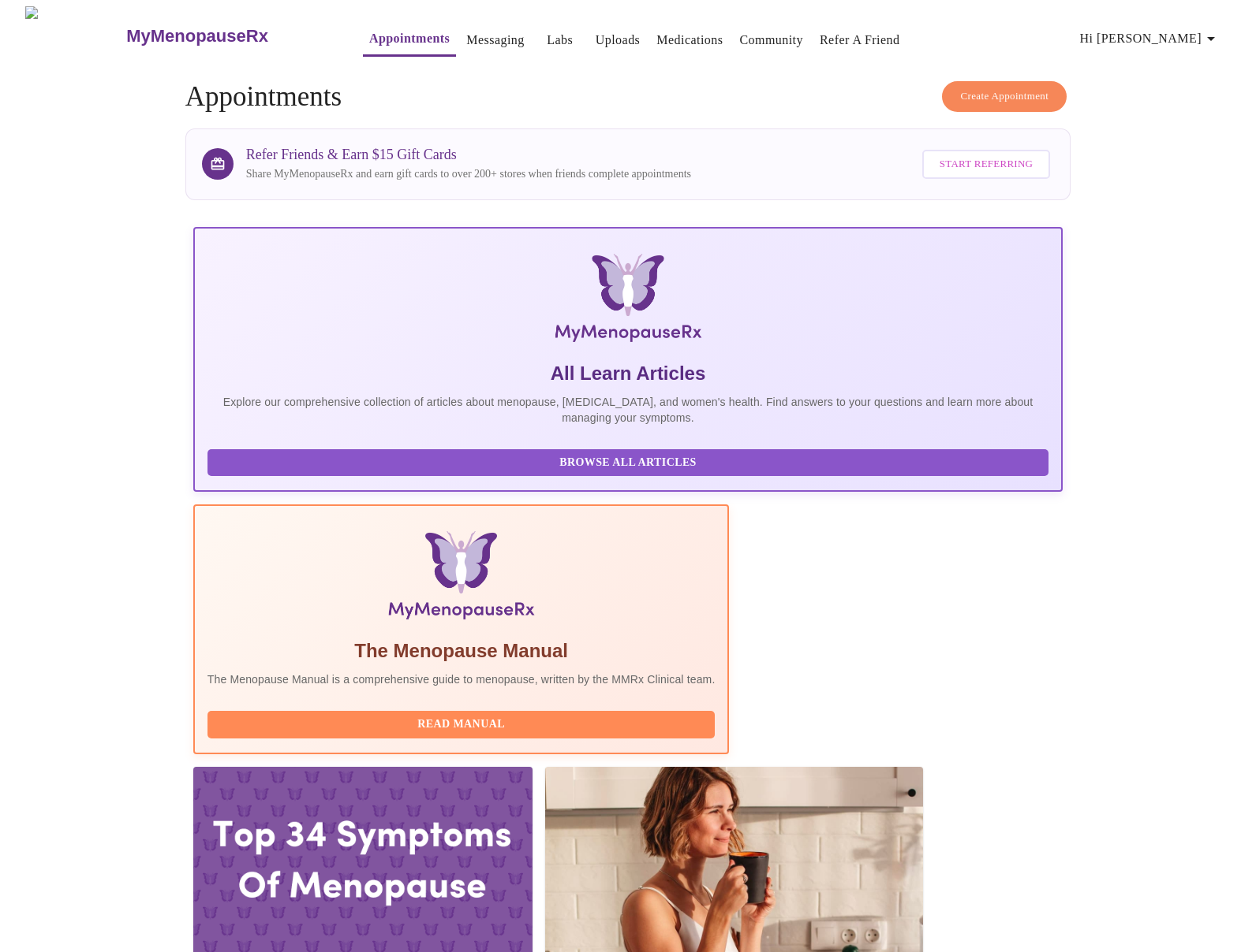
click at [558, 715] on span "Read Manual" at bounding box center [461, 725] width 477 height 20
